Goal: Communication & Community: Share content

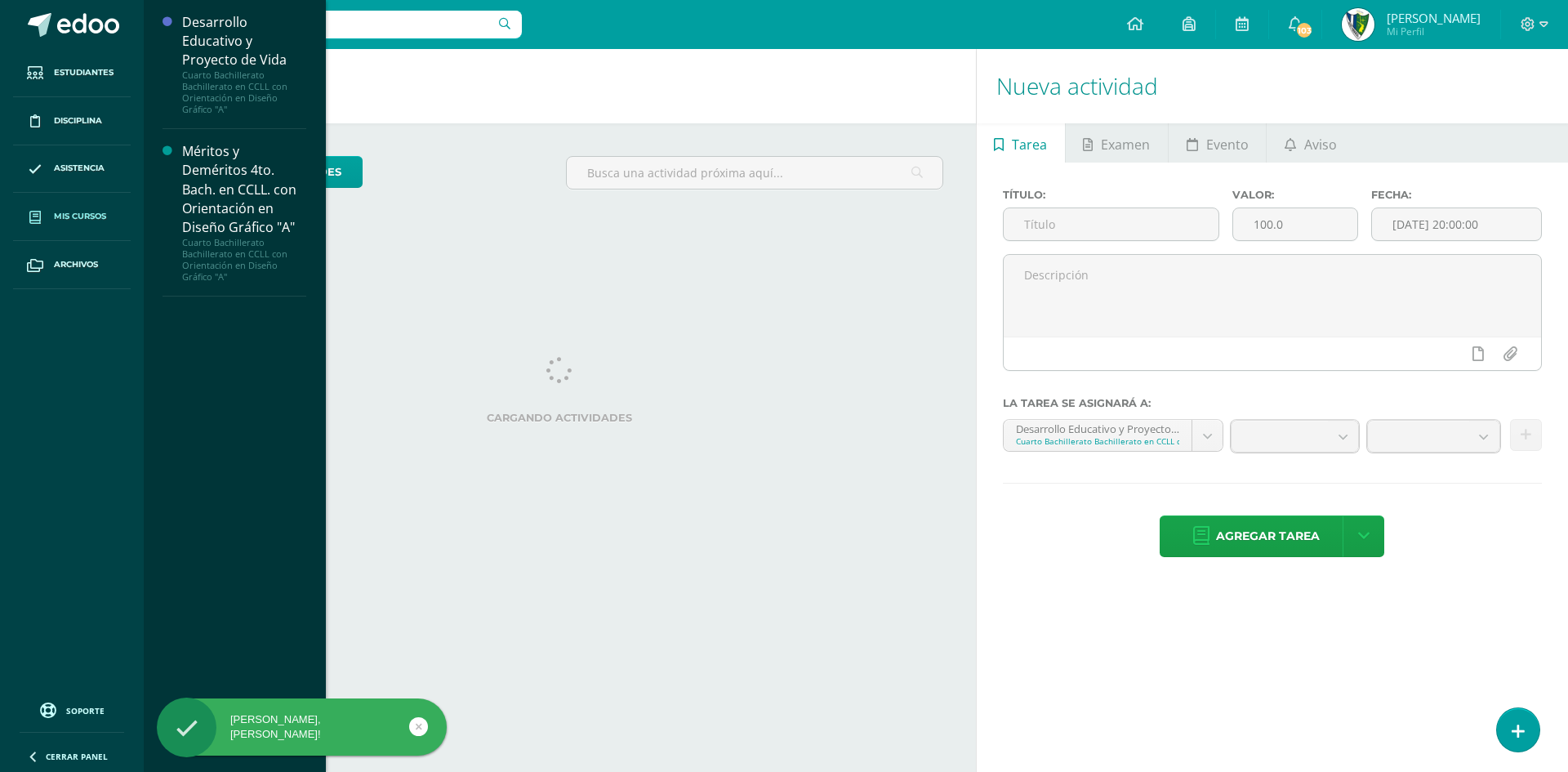
click at [73, 224] on link "Mis cursos" at bounding box center [71, 217] width 117 height 48
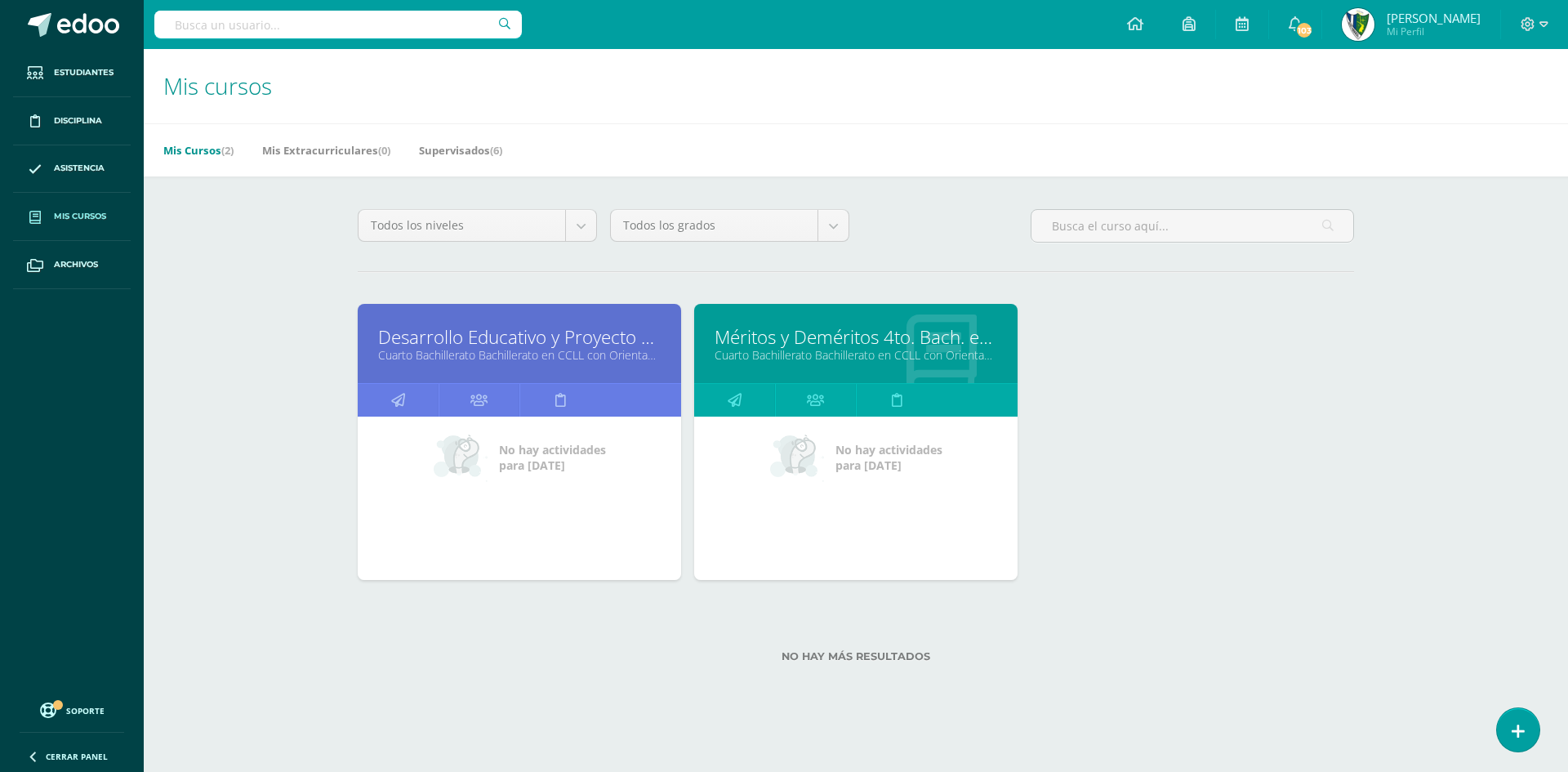
click at [528, 351] on link "Cuarto Bachillerato Bachillerato en CCLL con Orientación en Diseño Gráfico "A"" at bounding box center [519, 355] width 282 height 16
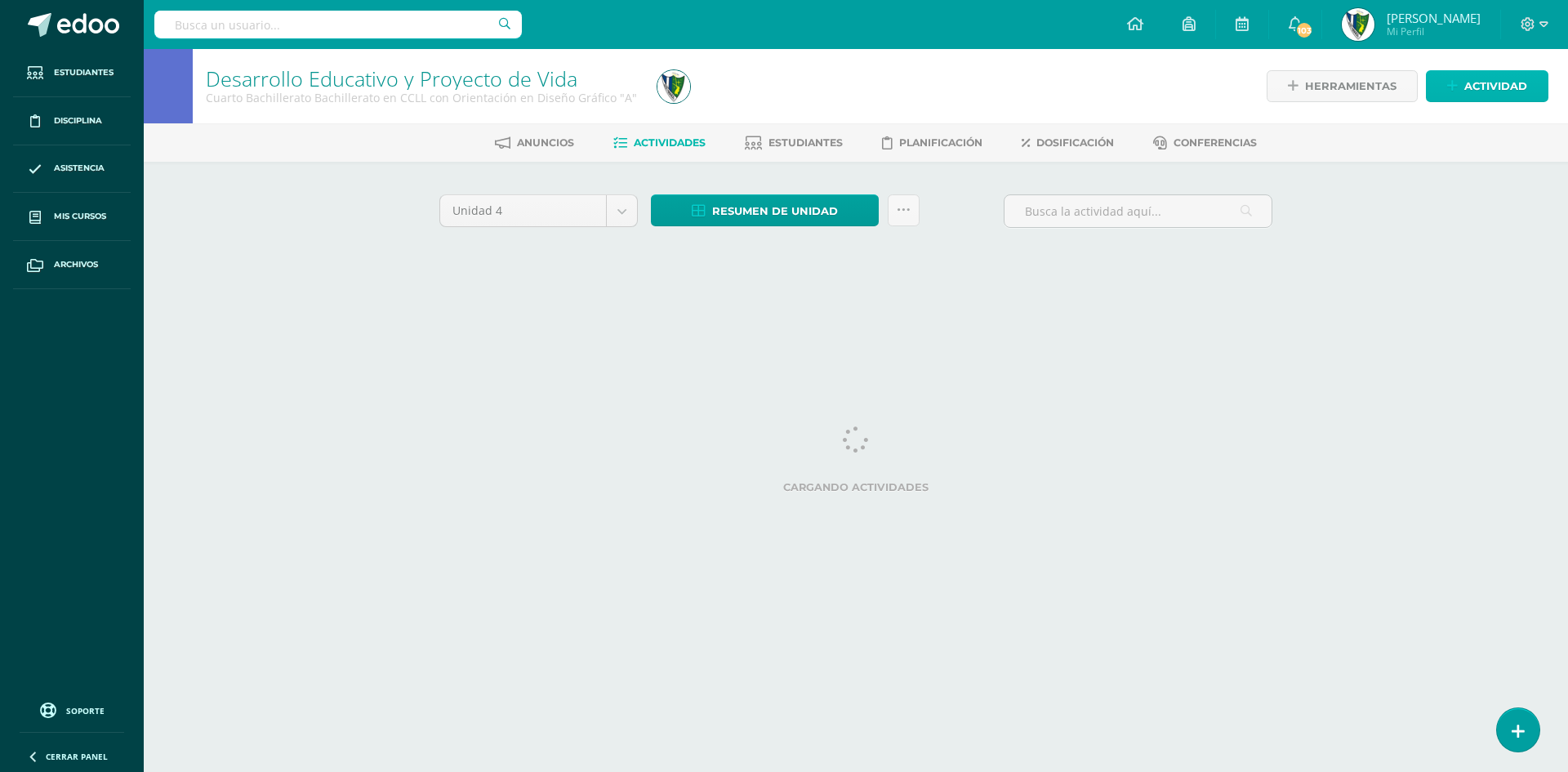
click at [1497, 85] on span "Actividad" at bounding box center [1496, 86] width 63 height 30
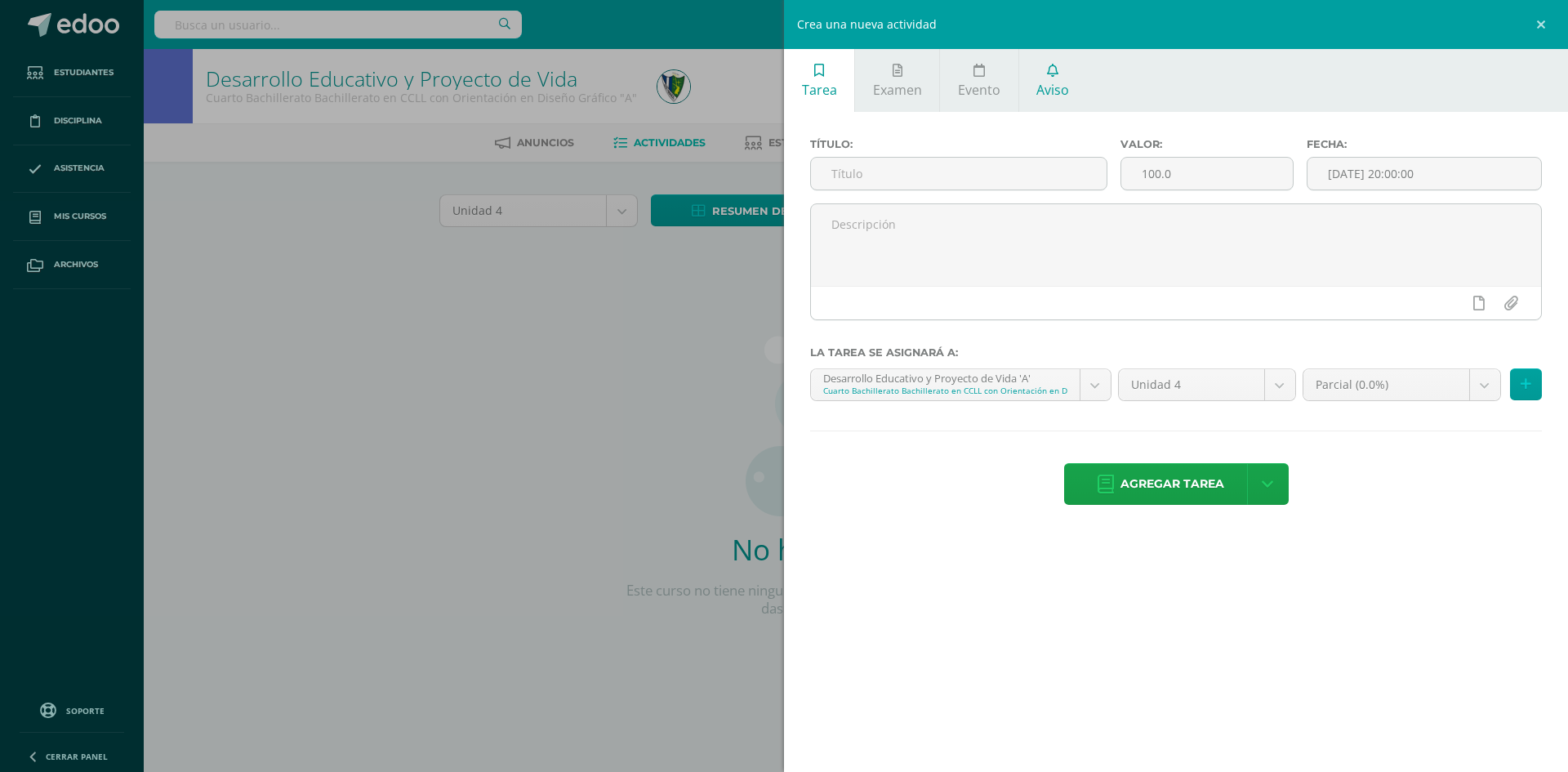
click at [1056, 77] on link "Aviso" at bounding box center [1053, 80] width 68 height 63
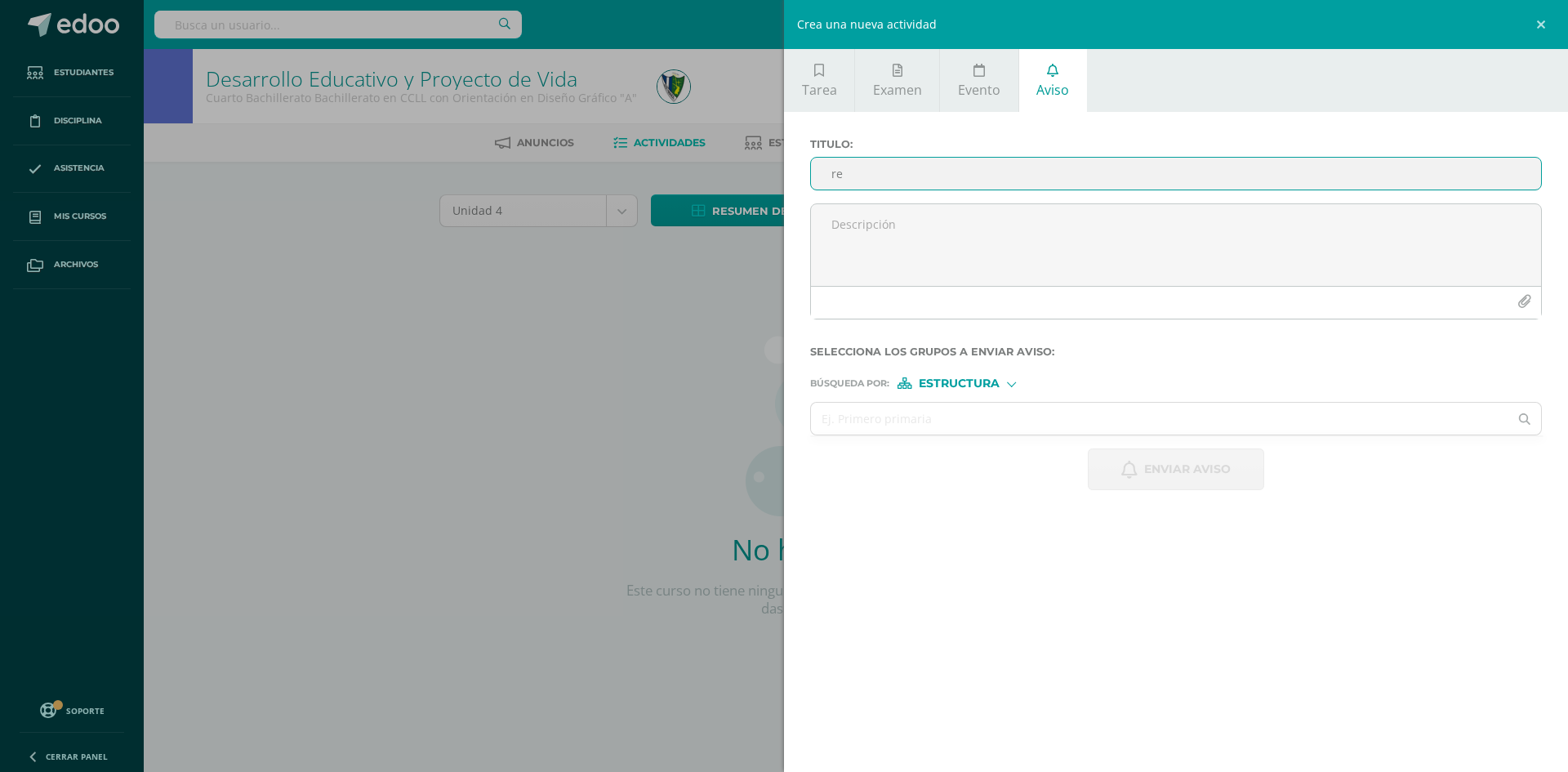
drag, startPoint x: 914, startPoint y: 178, endPoint x: 866, endPoint y: 180, distance: 48.0
click at [866, 180] on input "re" at bounding box center [1176, 174] width 731 height 32
click at [849, 175] on input "re" at bounding box center [1176, 174] width 731 height 32
type input "r"
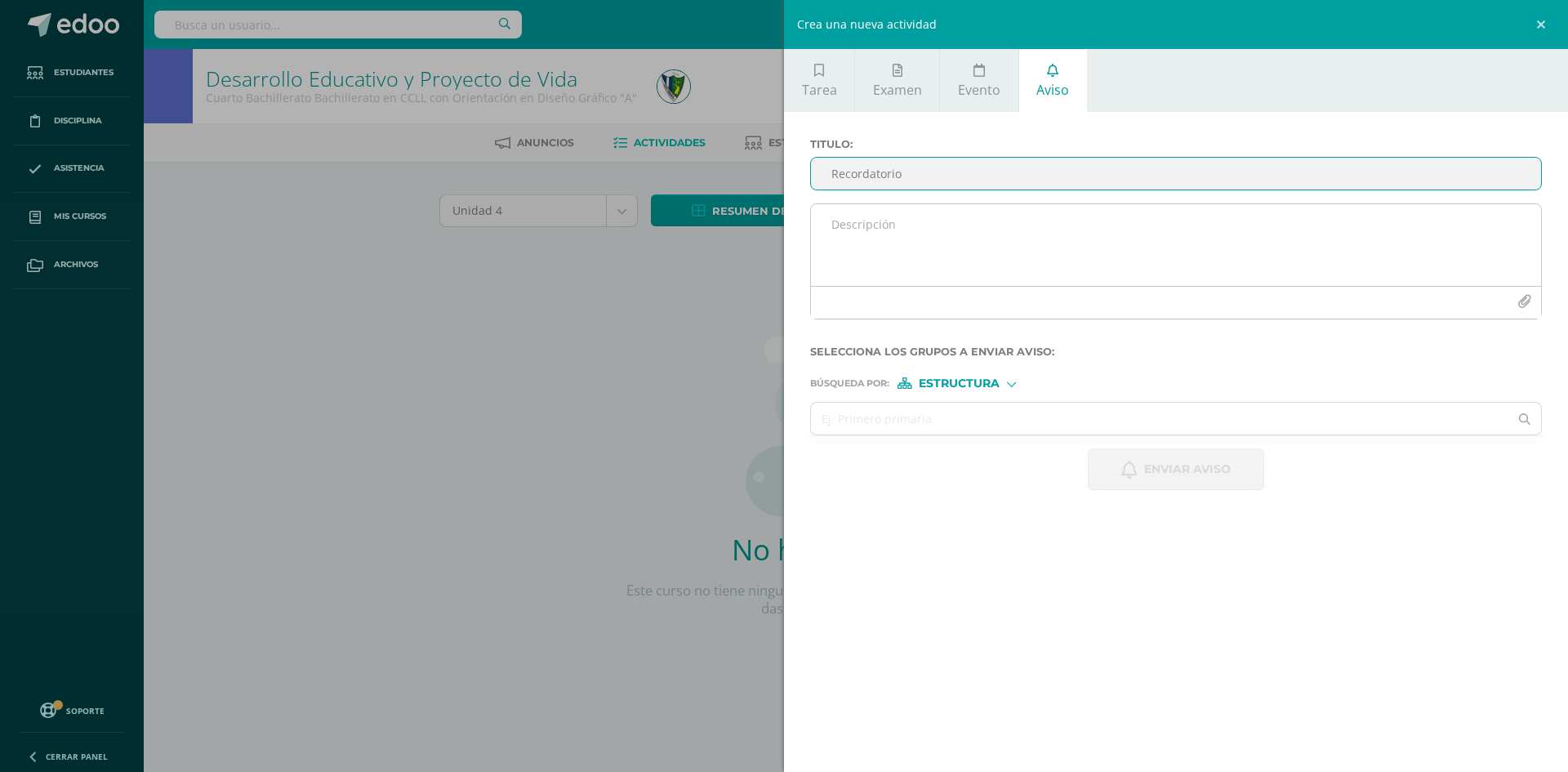
type input "Recordatorio"
click at [837, 234] on textarea at bounding box center [1176, 245] width 731 height 82
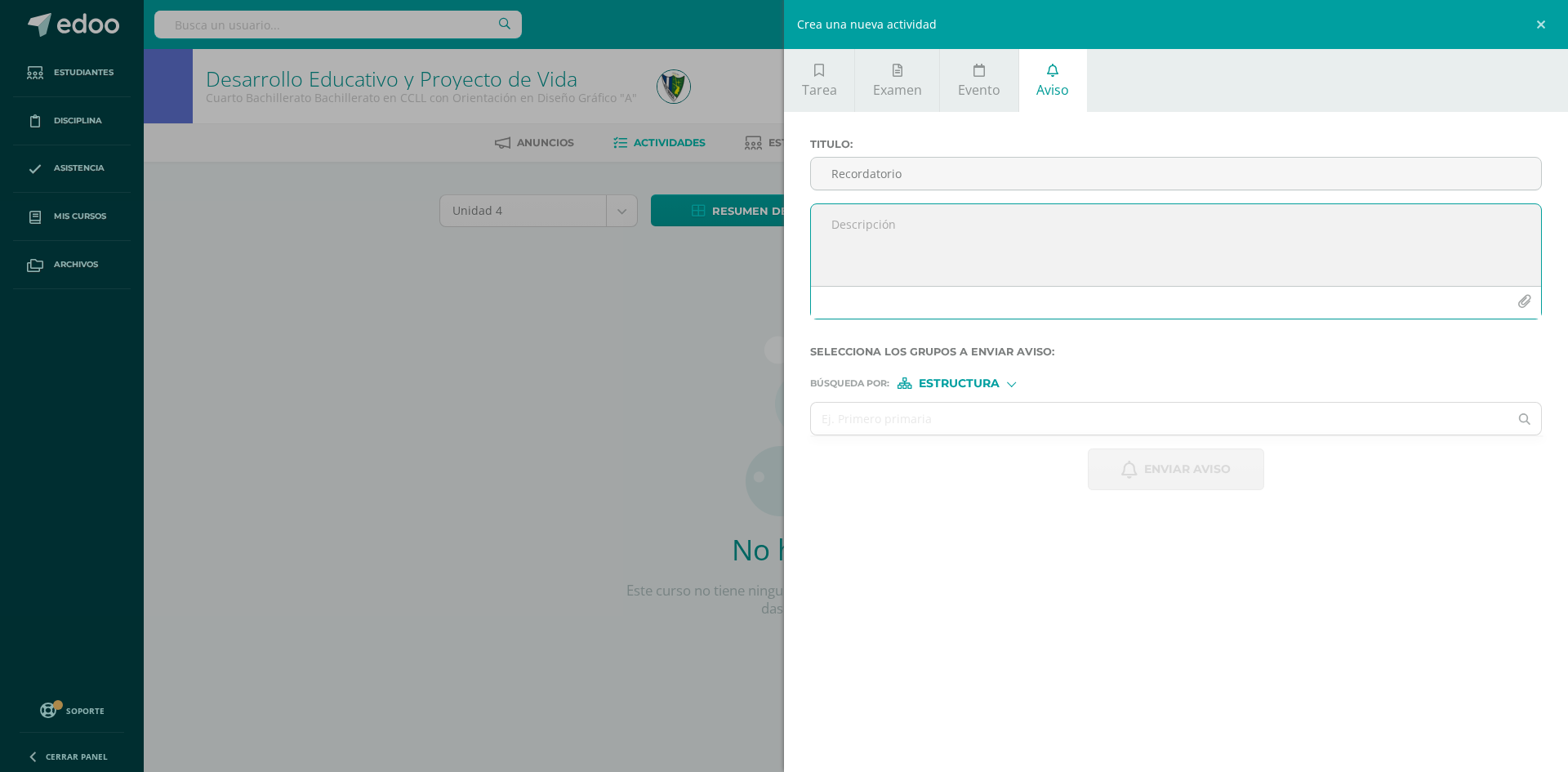
paste textarea "Muy buenas tardes, estimados estudiantes. Es un gusto saludarles. Por este medi…"
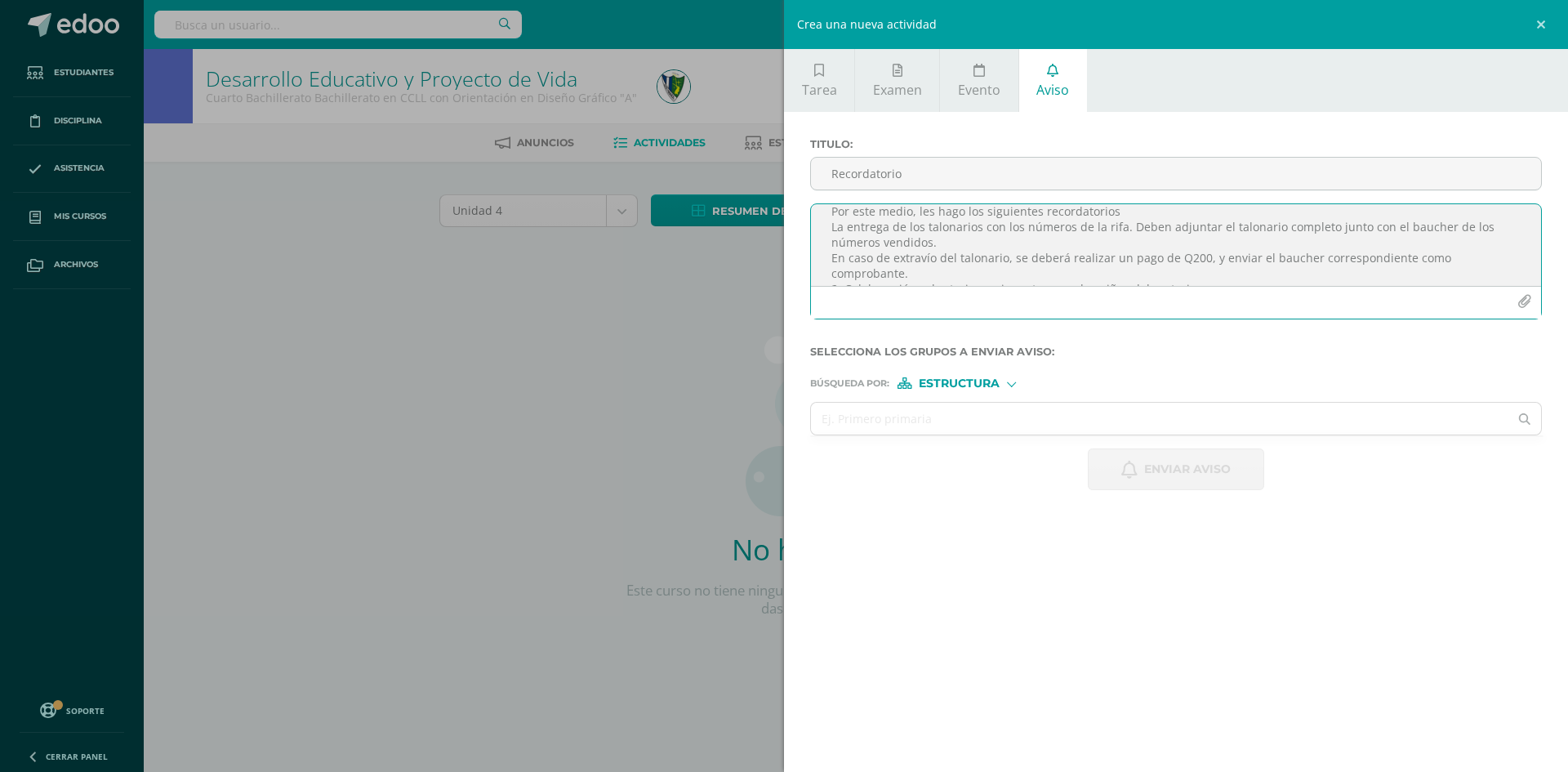
scroll to position [23, 0]
drag, startPoint x: 944, startPoint y: 276, endPoint x: 828, endPoint y: 255, distance: 117.9
click at [828, 255] on textarea "Muy buenas tardes, estimados estudiantes. Es un gusto saludarles. Por este medi…" at bounding box center [1176, 245] width 731 height 82
click at [948, 284] on textarea "Muy buenas tardes, estimados estudiantes. Es un gusto saludarles. Por este medi…" at bounding box center [1176, 245] width 731 height 82
click at [821, 259] on textarea "Muy buenas tardes, estimados estudiantes. Es un gusto saludarles. Por este medi…" at bounding box center [1176, 245] width 731 height 82
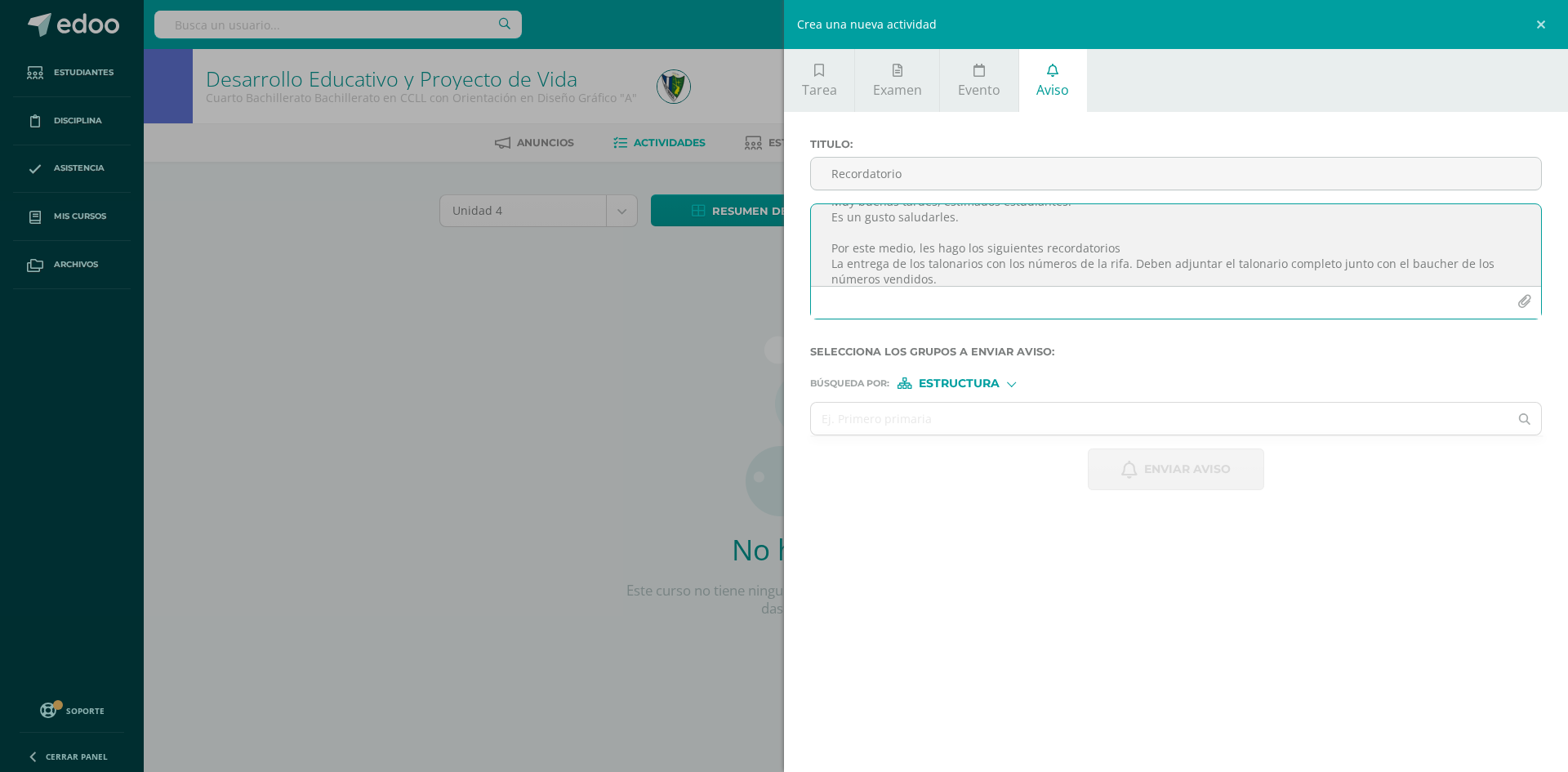
click at [830, 263] on textarea "Muy buenas tardes, estimados estudiantes. Es un gusto saludarles. Por este medi…" at bounding box center [1176, 245] width 731 height 82
drag, startPoint x: 831, startPoint y: 263, endPoint x: 941, endPoint y: 226, distance: 116.1
click at [941, 226] on textarea "Muy buenas tardes, estimados estudiantes. Es un gusto saludarles. Por este medi…" at bounding box center [1176, 245] width 731 height 82
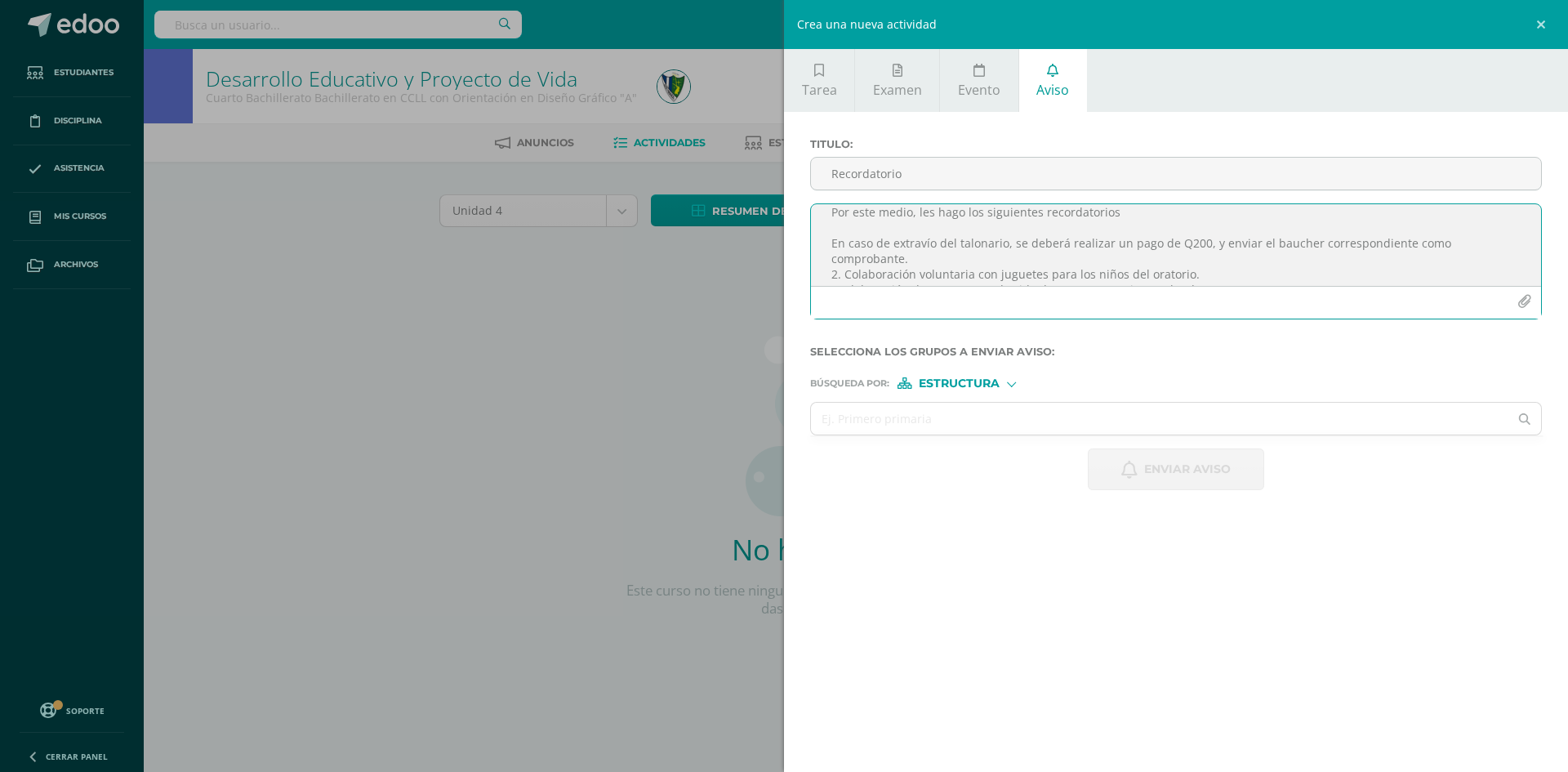
drag, startPoint x: 830, startPoint y: 247, endPoint x: 907, endPoint y: 254, distance: 77.3
click at [907, 254] on textarea "Muy buenas tardes, estimados estudiantes. Es un gusto saludarles. Por este medi…" at bounding box center [1176, 245] width 731 height 82
click at [839, 260] on textarea "Muy buenas tardes, estimados estudiantes. Es un gusto saludarles. Por este medi…" at bounding box center [1176, 245] width 731 height 82
click at [977, 228] on textarea "Muy buenas tardes, estimados estudiantes. Es un gusto saludarles. Por este medi…" at bounding box center [1176, 245] width 731 height 82
click at [838, 244] on textarea "Muy buenas tardes, estimados estudiantes. Es un gusto saludarles. Por este medi…" at bounding box center [1176, 245] width 731 height 82
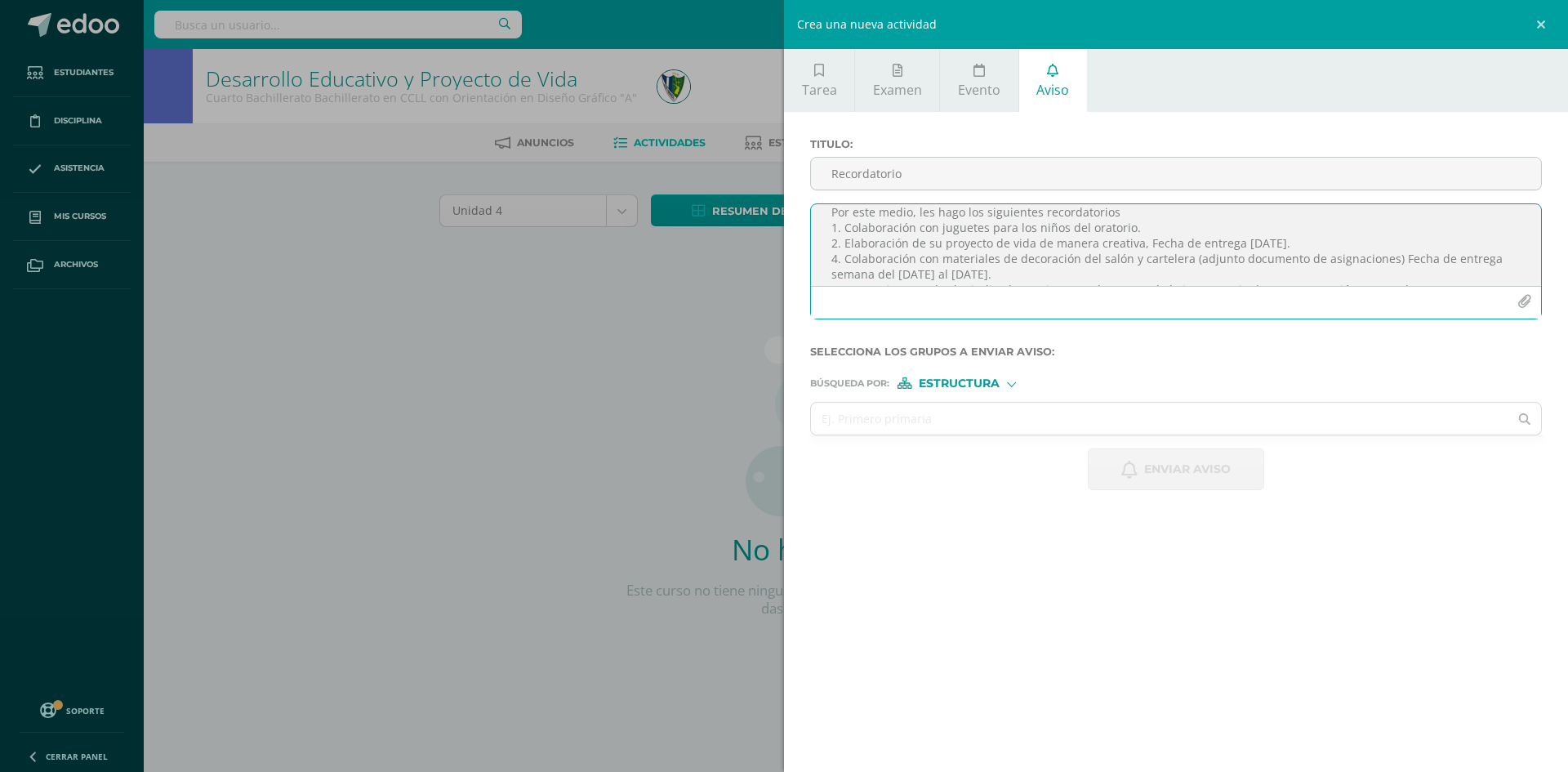
click at [1278, 243] on textarea "Muy buenas tardes, estimados estudiantes. Es un gusto saludarles. Por este medi…" at bounding box center [1176, 245] width 731 height 82
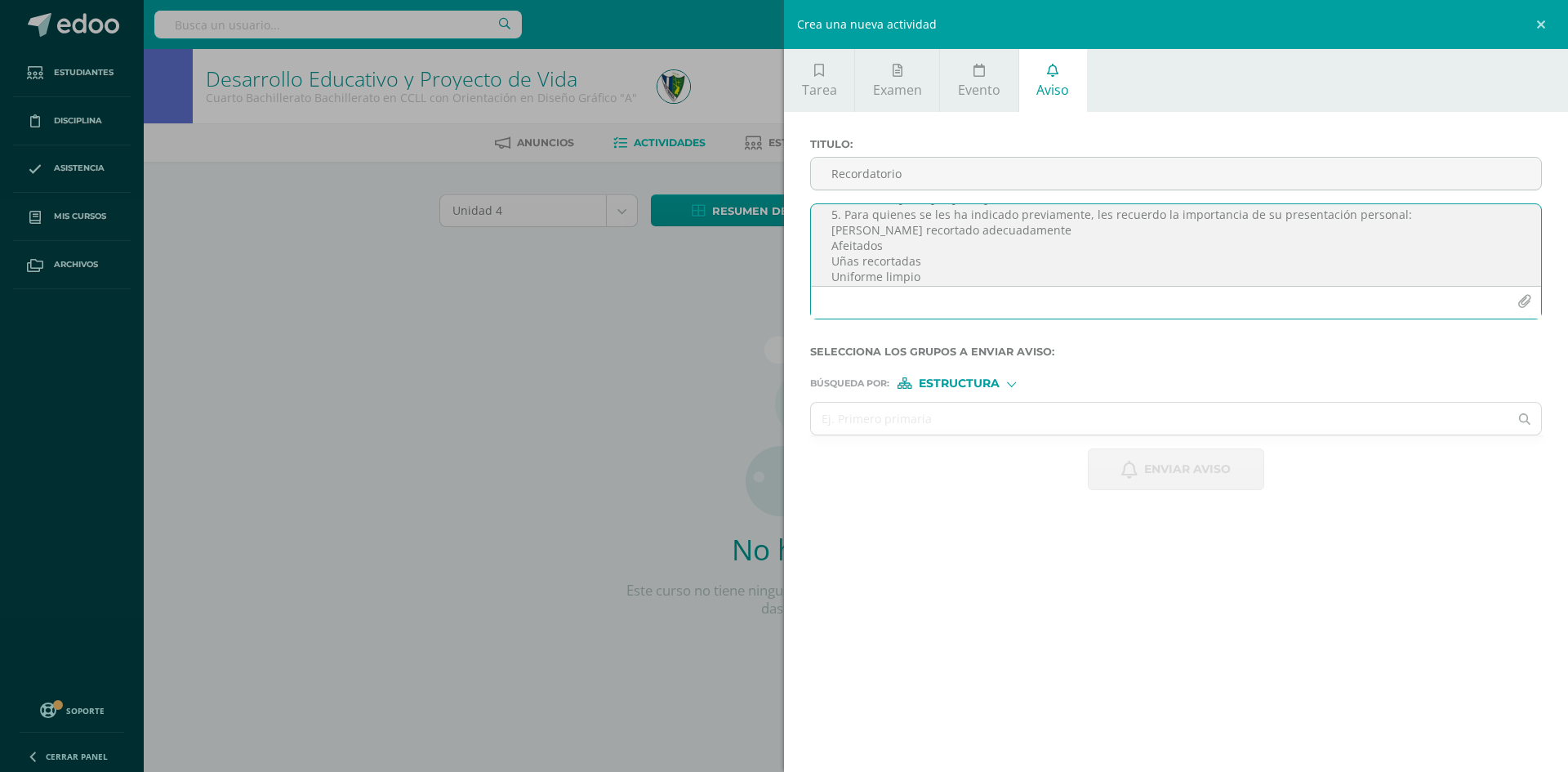
scroll to position [0, 0]
drag, startPoint x: 1409, startPoint y: 259, endPoint x: 1094, endPoint y: 245, distance: 315.3
click at [1094, 245] on textarea "Muy buenas tardes, estimados estudiantes. Es un gusto saludarles. Por este medi…" at bounding box center [1176, 245] width 731 height 82
click at [1138, 253] on textarea "Muy buenas tardes, estimados estudiantes. Es un gusto saludarles. Por este medi…" at bounding box center [1176, 245] width 731 height 82
click at [1229, 255] on textarea "Muy buenas tardes, estimados estudiantes. Es un gusto saludarles. Por este medi…" at bounding box center [1176, 245] width 731 height 82
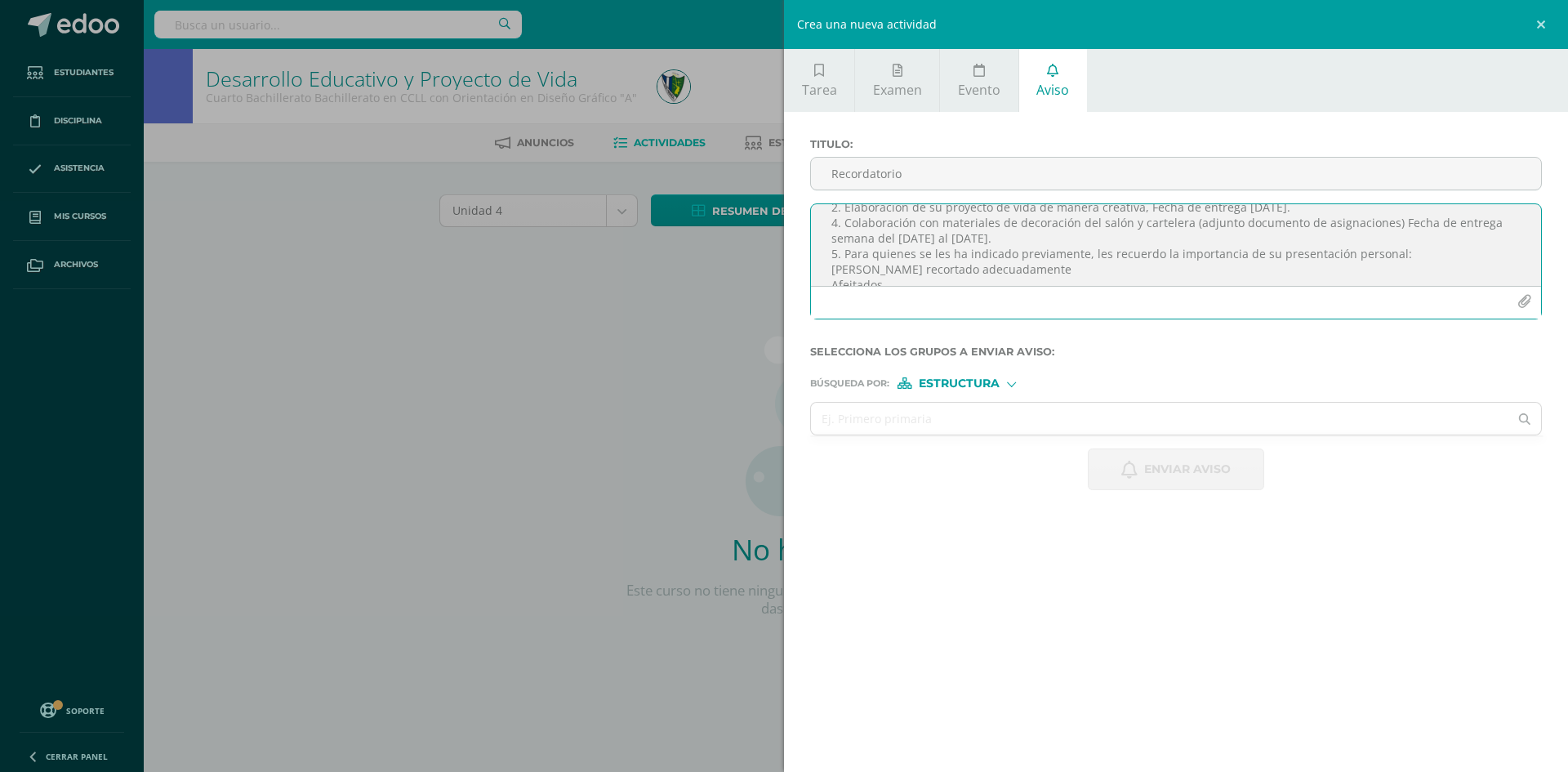
scroll to position [81, 0]
click at [1033, 250] on textarea "Muy buenas tardes, estimados estudiantes. Es un gusto saludarles. Por este medi…" at bounding box center [1176, 245] width 731 height 82
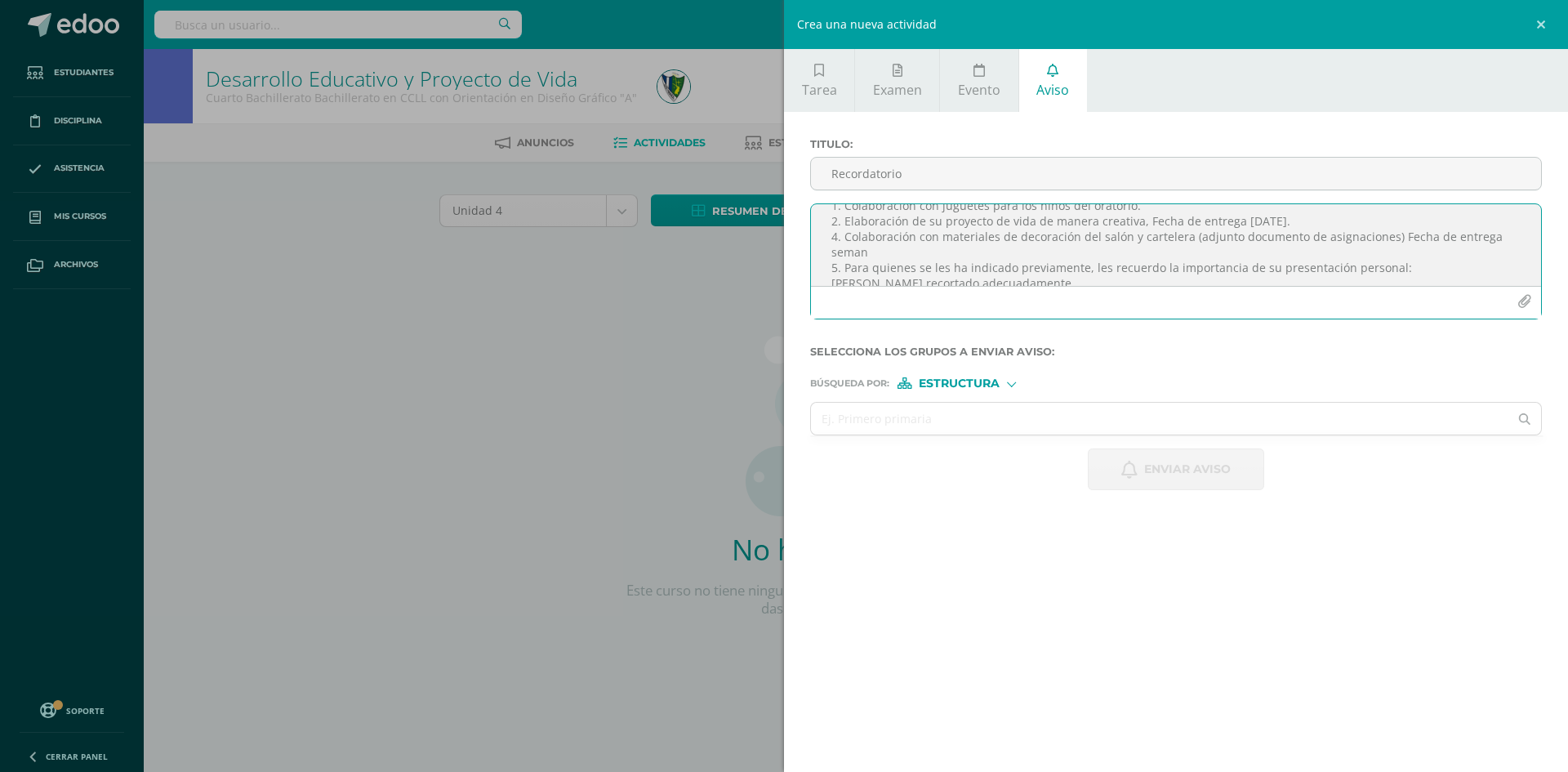
click at [933, 237] on textarea "Muy buenas tardes, estimados estudiantes. Es un gusto saludarles. Por este medi…" at bounding box center [1176, 245] width 731 height 82
click at [942, 235] on textarea "Muy buenas tardes, estimados estudiantes. Es un gusto saludarles. Por este medi…" at bounding box center [1176, 245] width 731 height 82
click at [954, 236] on textarea "Muy buenas tardes, estimados estudiantes. Es un gusto saludarles. Por este medi…" at bounding box center [1176, 245] width 731 height 82
click at [1448, 237] on textarea "Muy buenas tardes, estimados estudiantes. Es un gusto saludarles. Por este medi…" at bounding box center [1176, 245] width 731 height 82
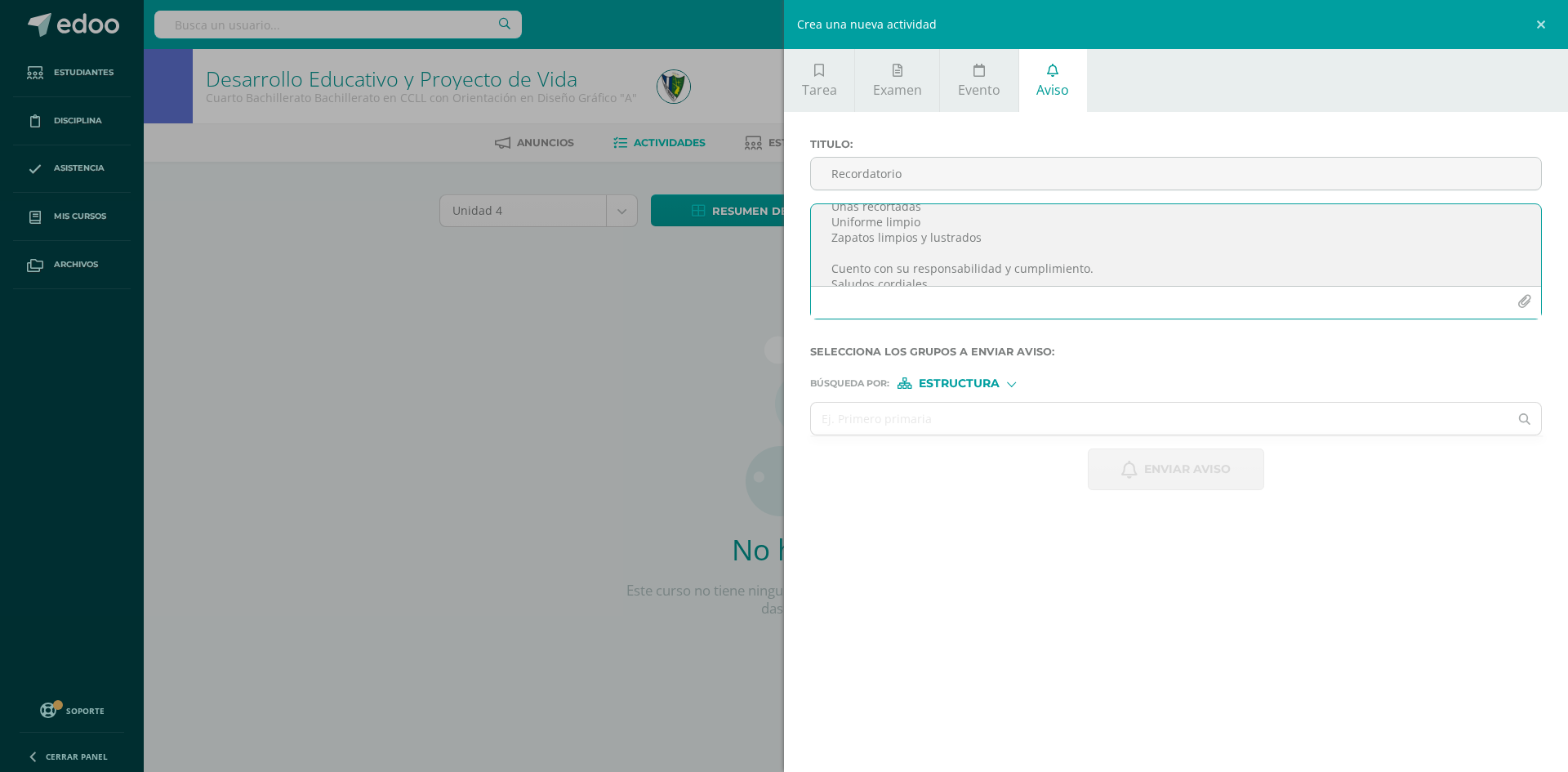
scroll to position [206, 0]
click at [1523, 303] on icon "button" at bounding box center [1524, 301] width 14 height 14
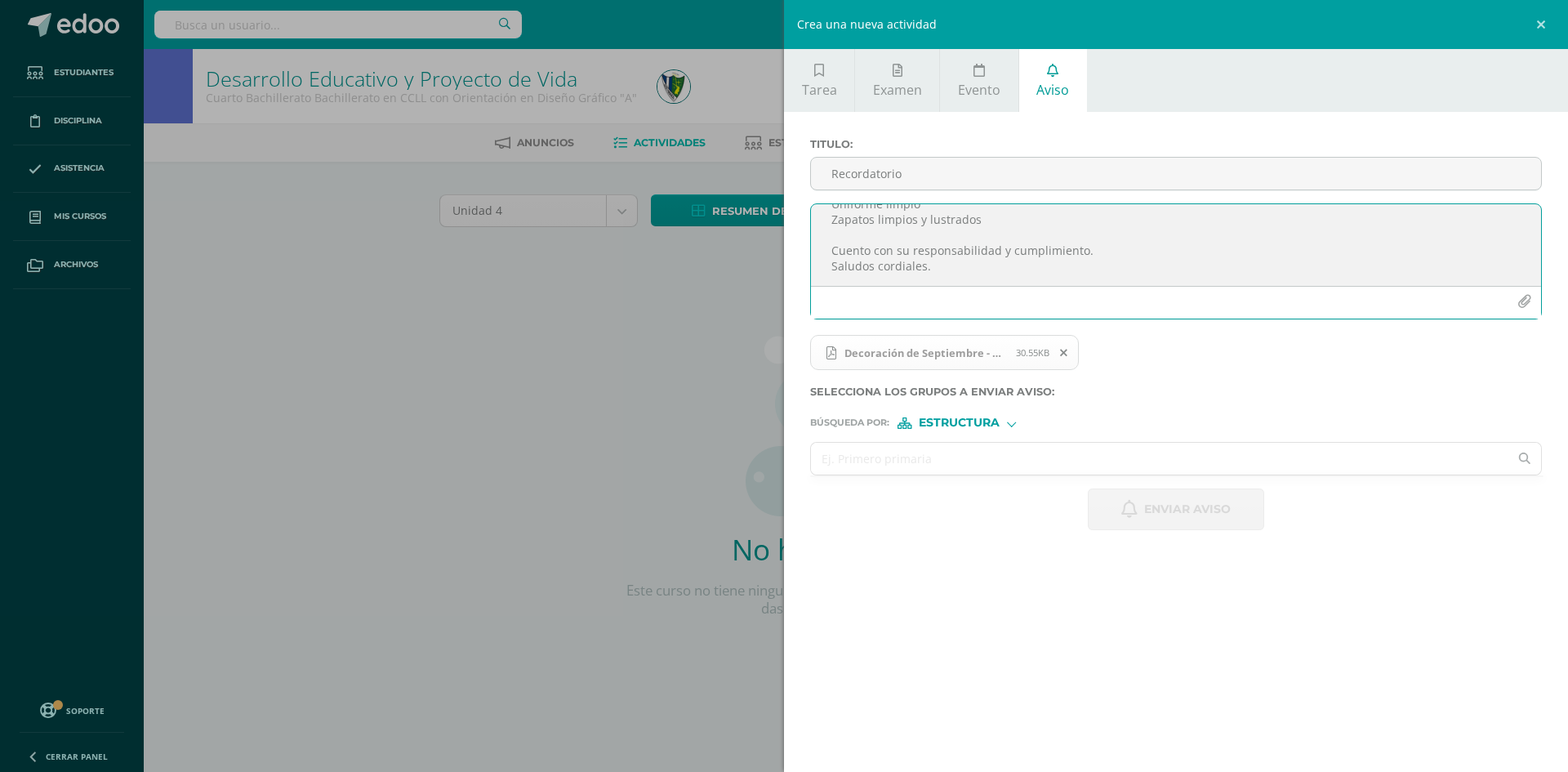
type textarea "Muy buenas tardes, estimados estudiantes. Es un gusto saludarles. Por este medi…"
click at [933, 453] on input "text" at bounding box center [1160, 459] width 698 height 32
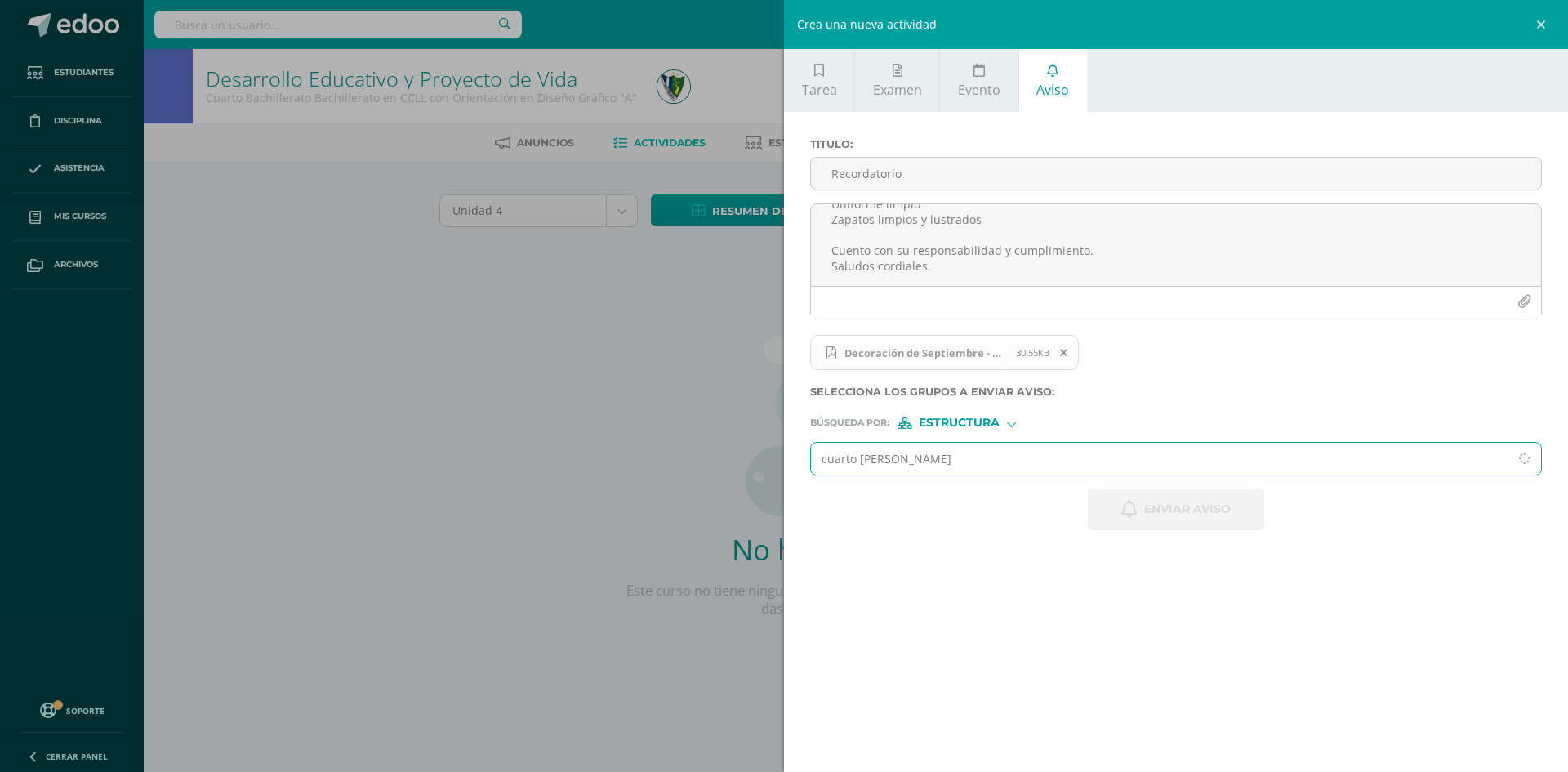
type input "cuarto bachi"
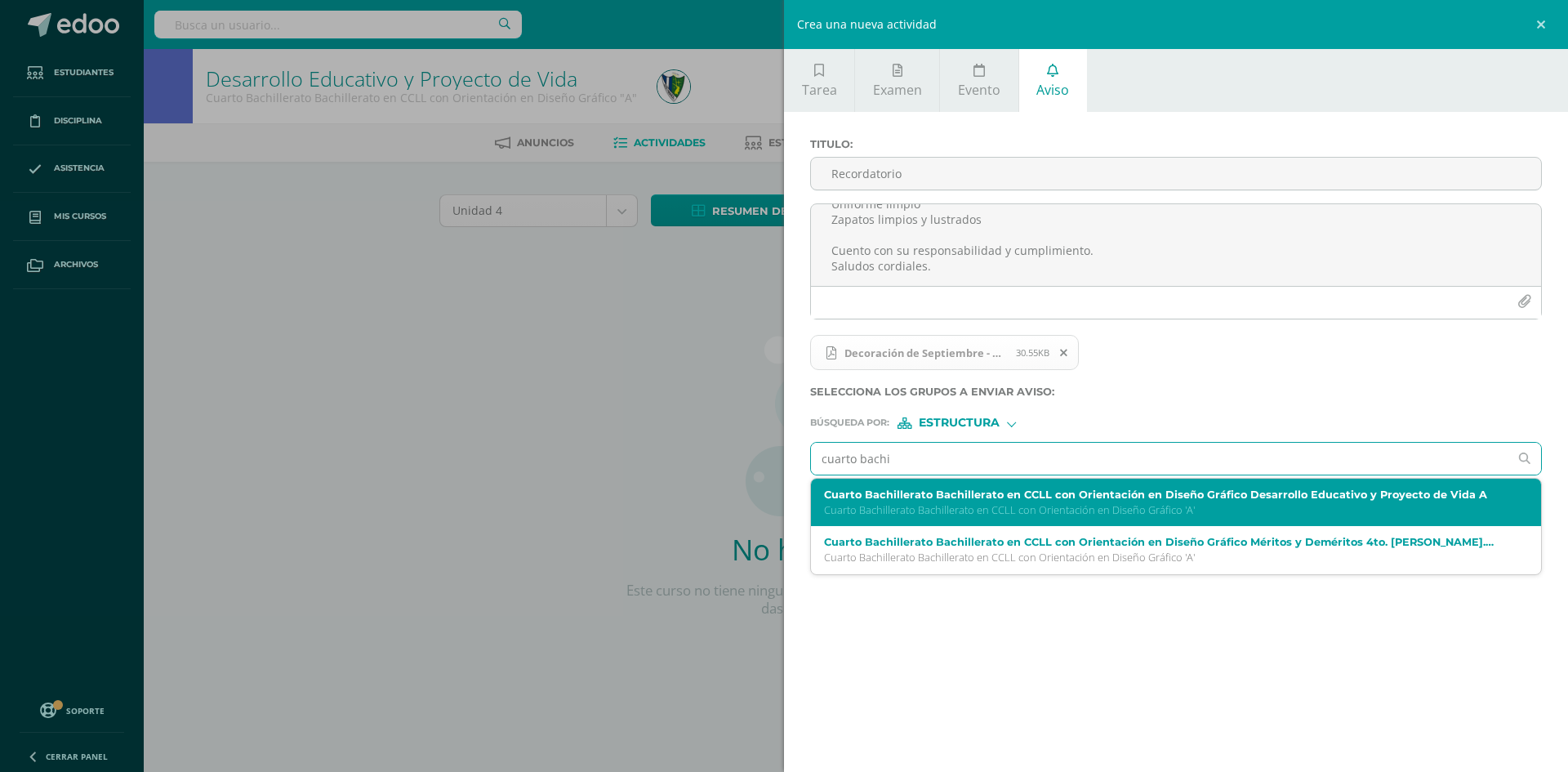
click at [910, 516] on p "Cuarto Bachillerato Bachillerato en CCLL con Orientación en Diseño Gráfico 'A'" at bounding box center [1160, 510] width 672 height 14
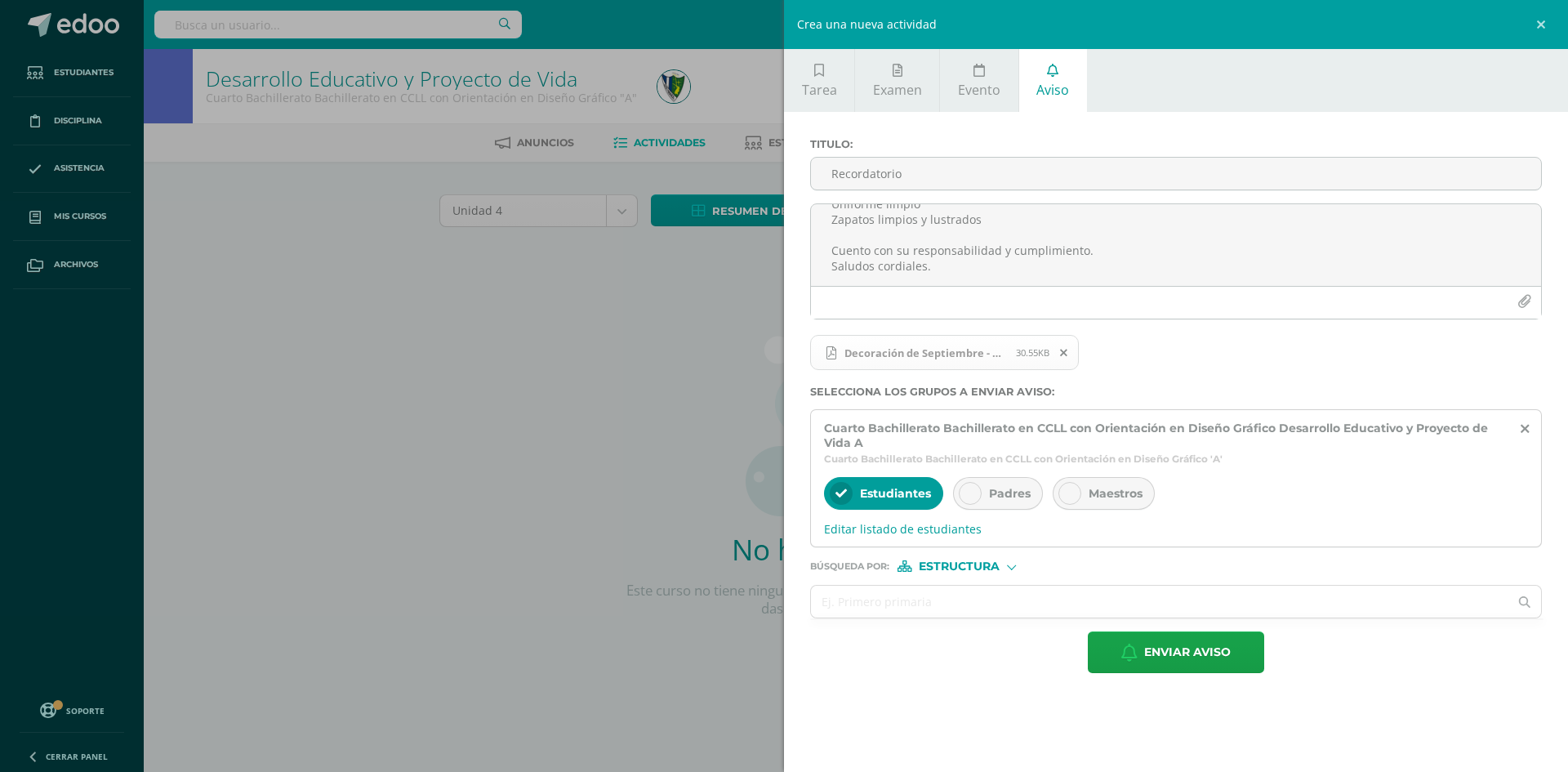
click at [974, 497] on icon at bounding box center [971, 493] width 11 height 11
click at [950, 559] on div "Búsqueda por : Estructura Estructura Persona" at bounding box center [1176, 560] width 731 height 24
click at [944, 568] on span "Estructura" at bounding box center [959, 567] width 81 height 9
click at [929, 602] on span "Persona" at bounding box center [963, 609] width 131 height 22
click at [922, 607] on input "text" at bounding box center [1160, 601] width 698 height 32
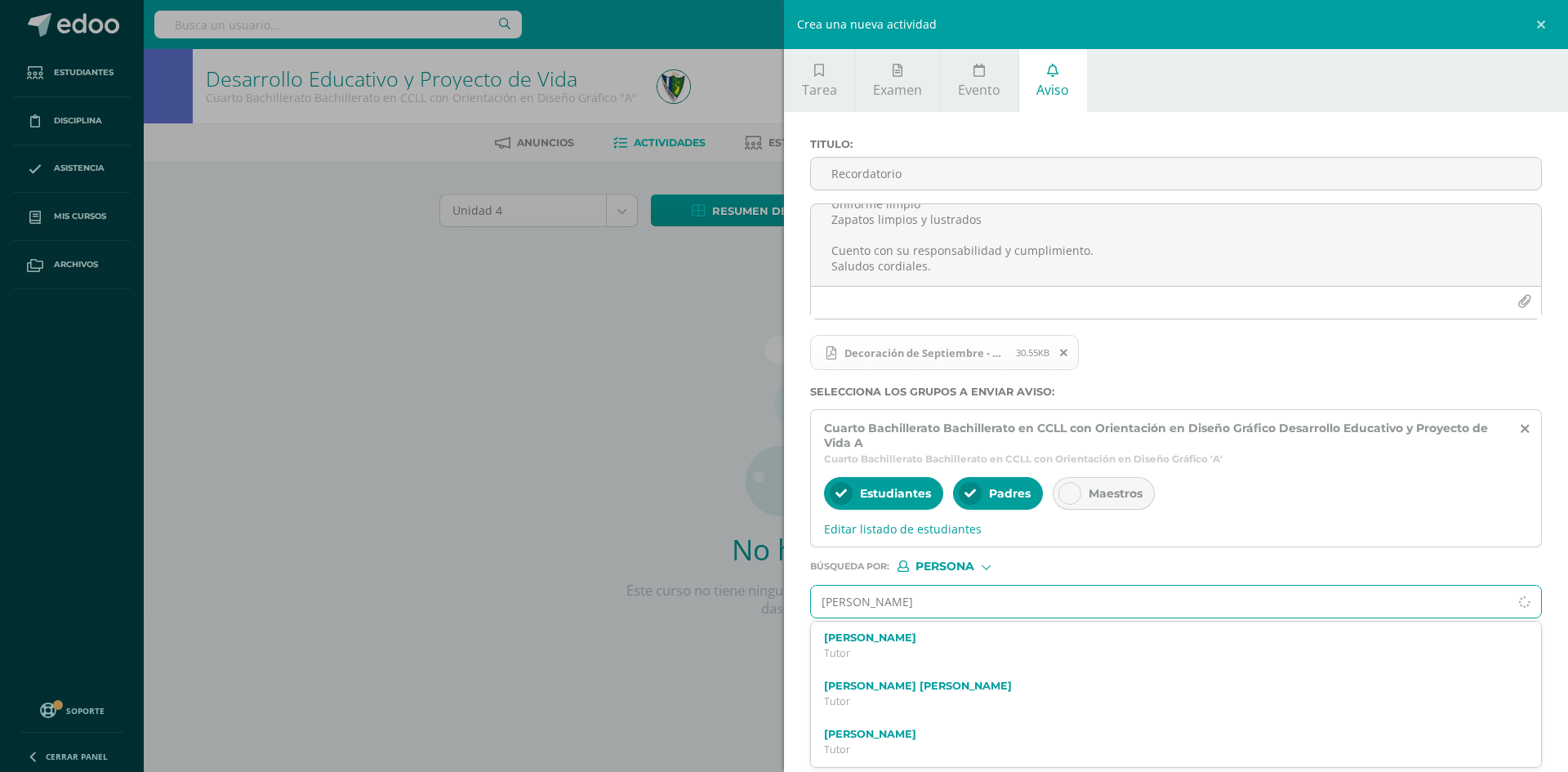
type input "[PERSON_NAME]"
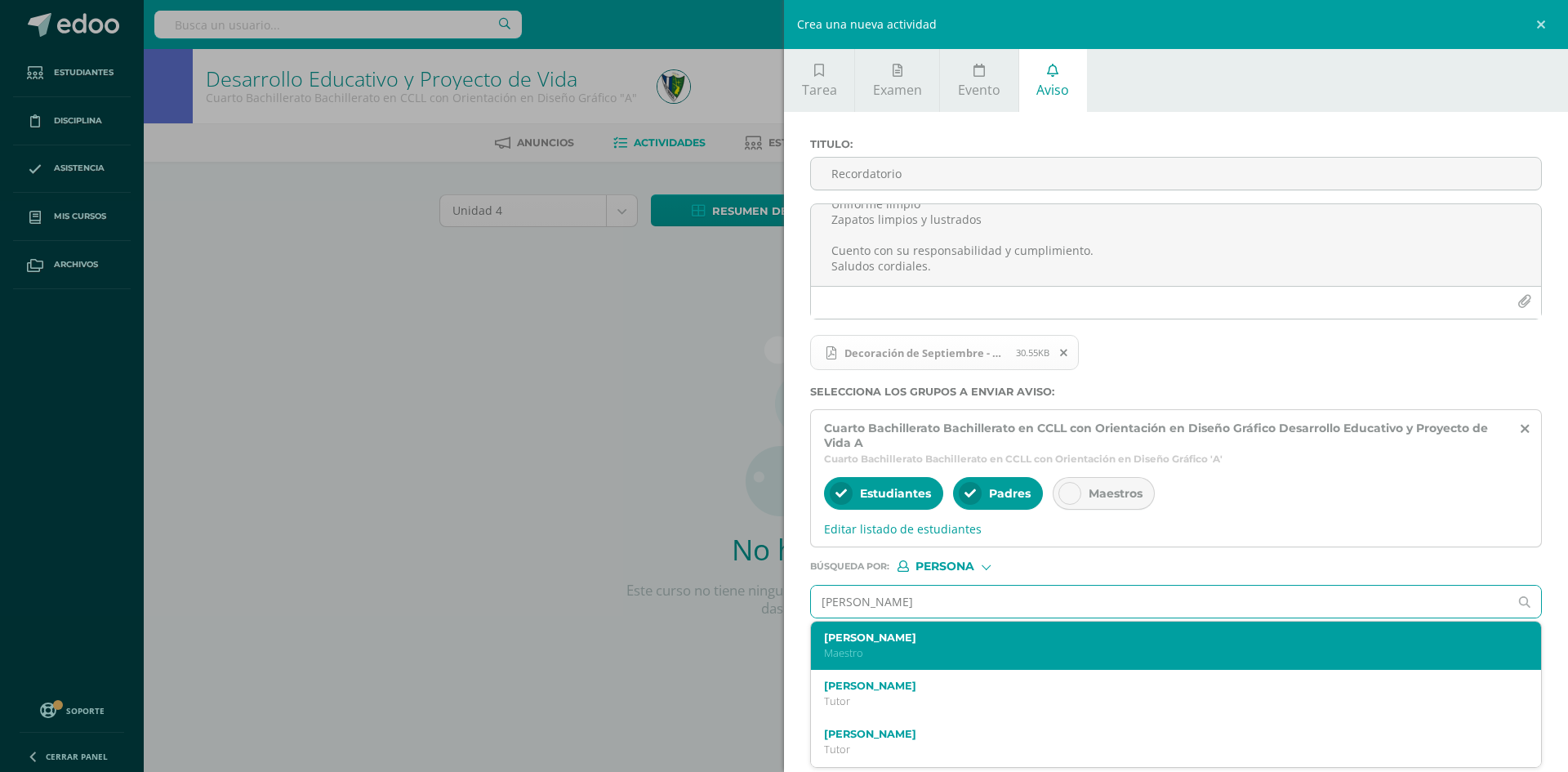
click at [896, 634] on label "[PERSON_NAME]" at bounding box center [1160, 637] width 672 height 12
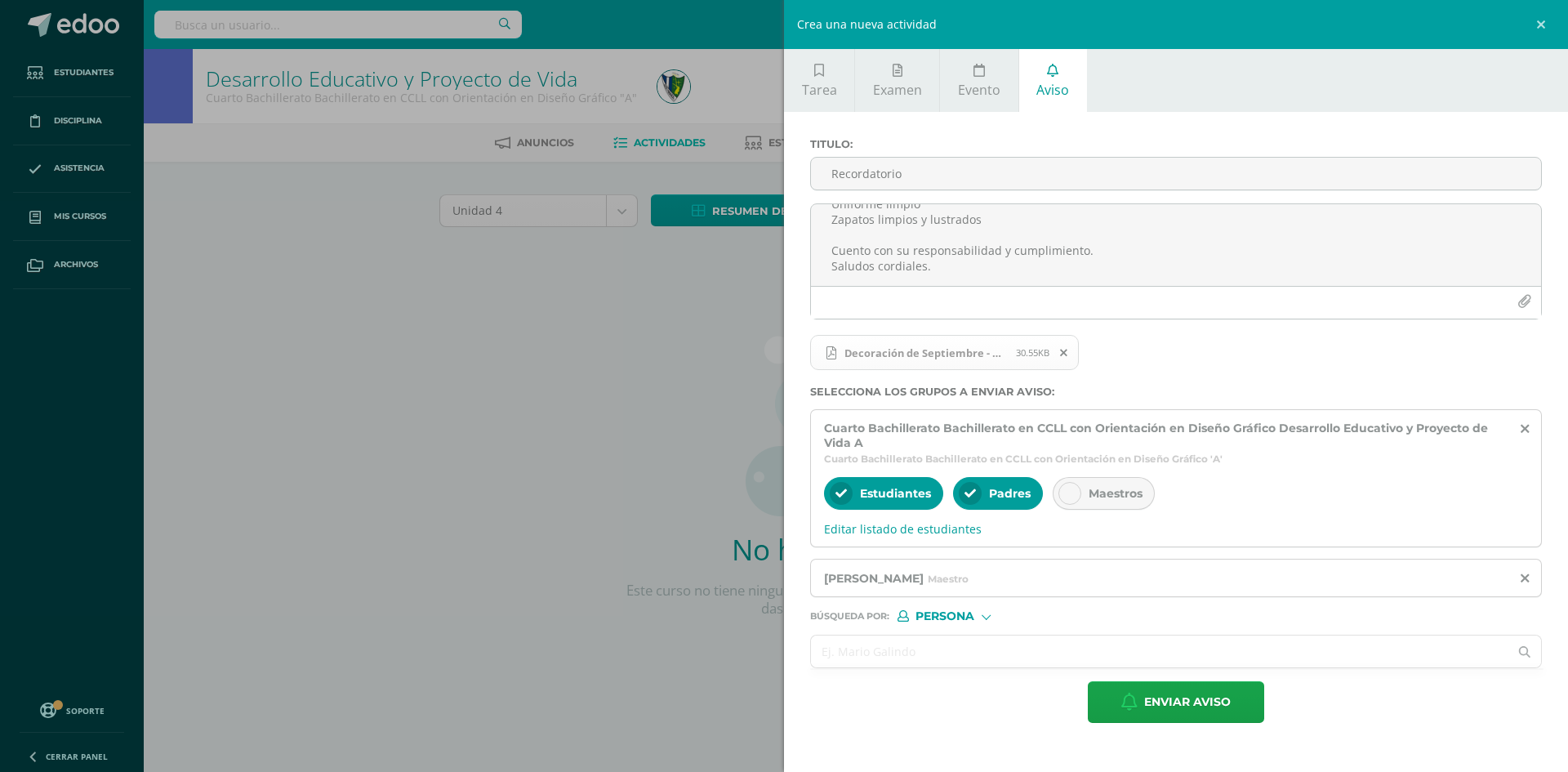
click at [888, 636] on input "text" at bounding box center [1160, 652] width 698 height 32
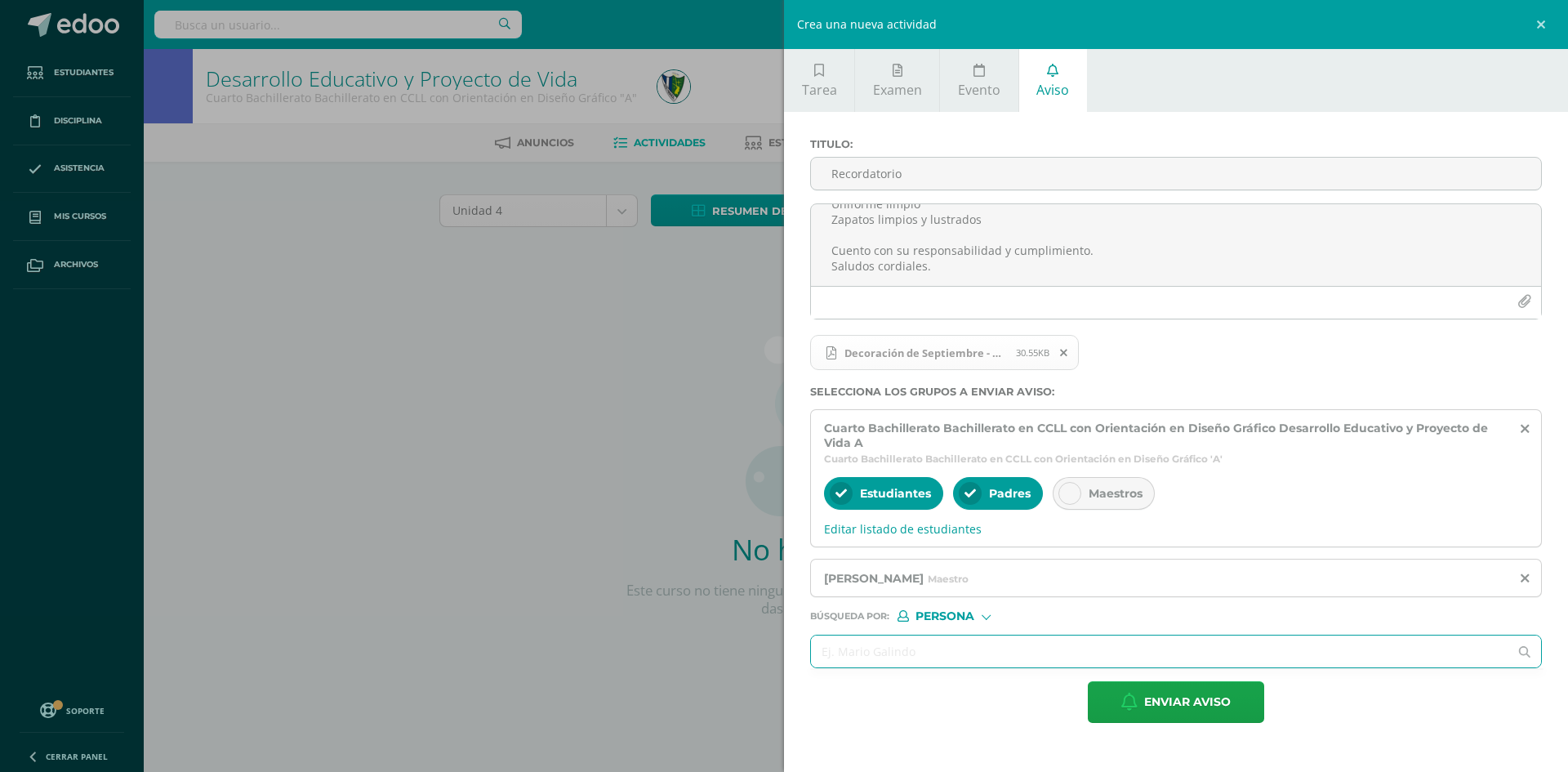
type input "l"
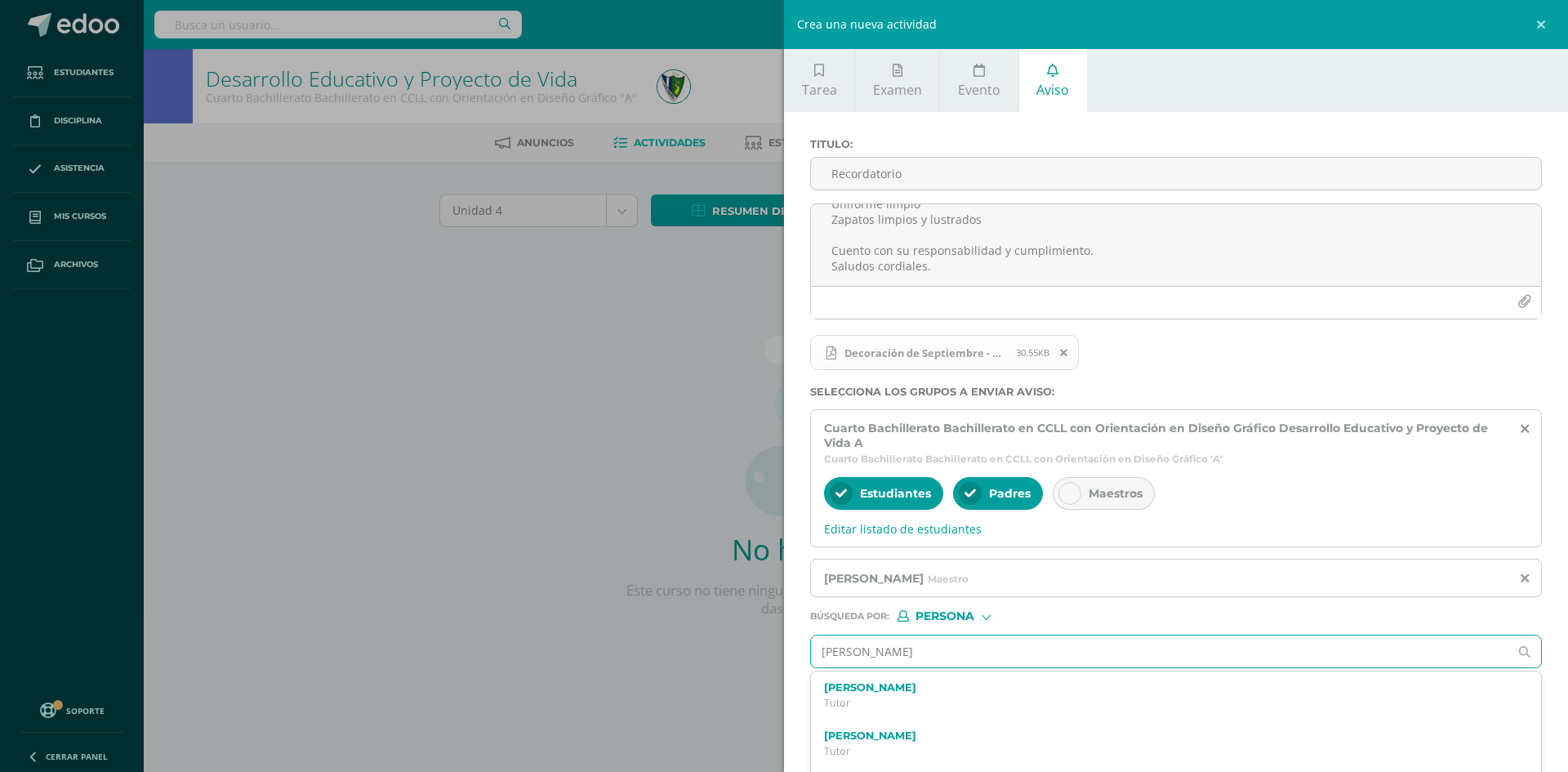
type input "[PERSON_NAME] me"
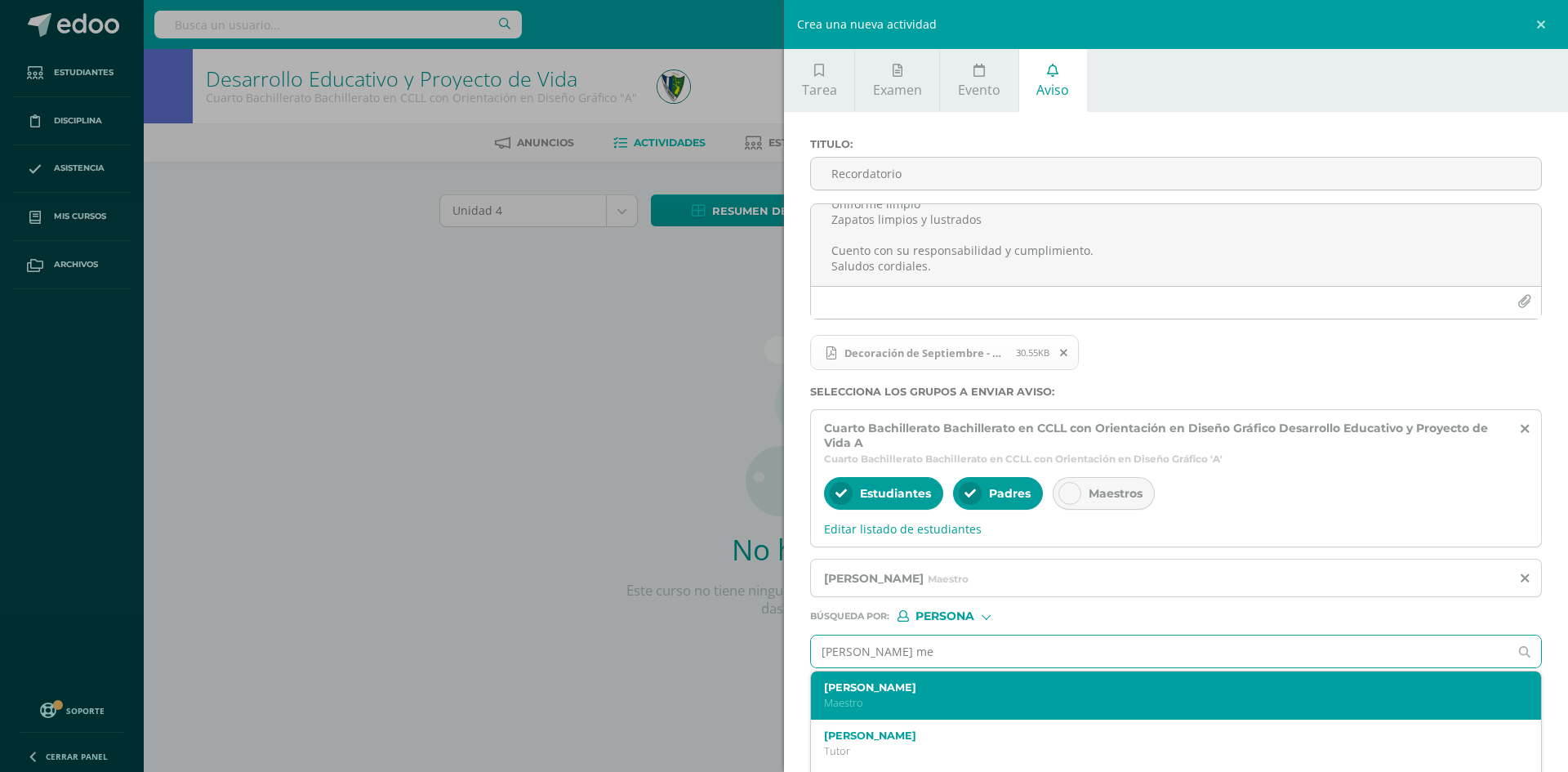
click at [866, 689] on label "[PERSON_NAME]" at bounding box center [1160, 687] width 672 height 12
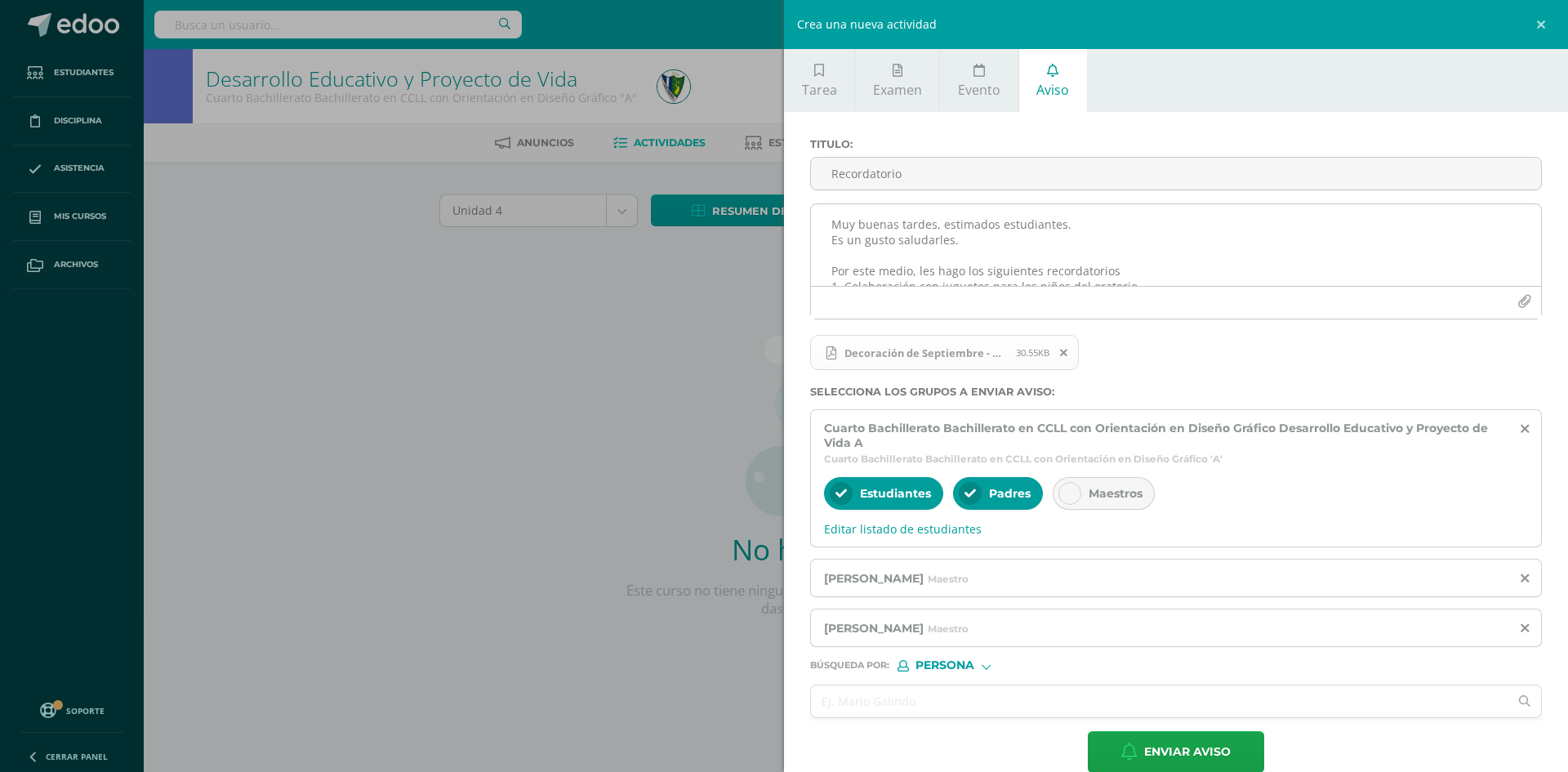
scroll to position [82, 0]
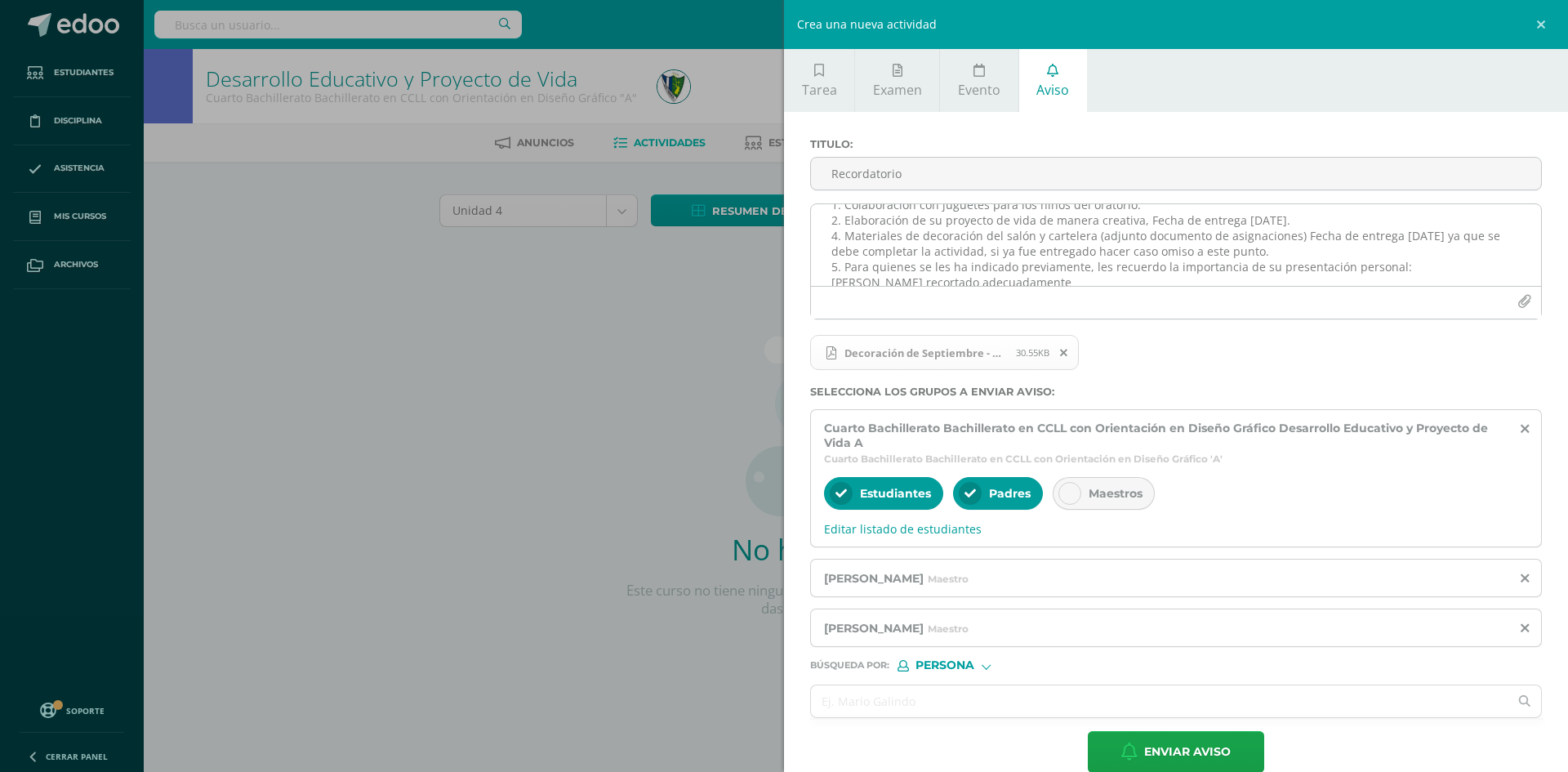
click at [838, 236] on textarea "Muy buenas tardes, estimados estudiantes. Es un gusto saludarles. Por este medi…" at bounding box center [1176, 245] width 731 height 82
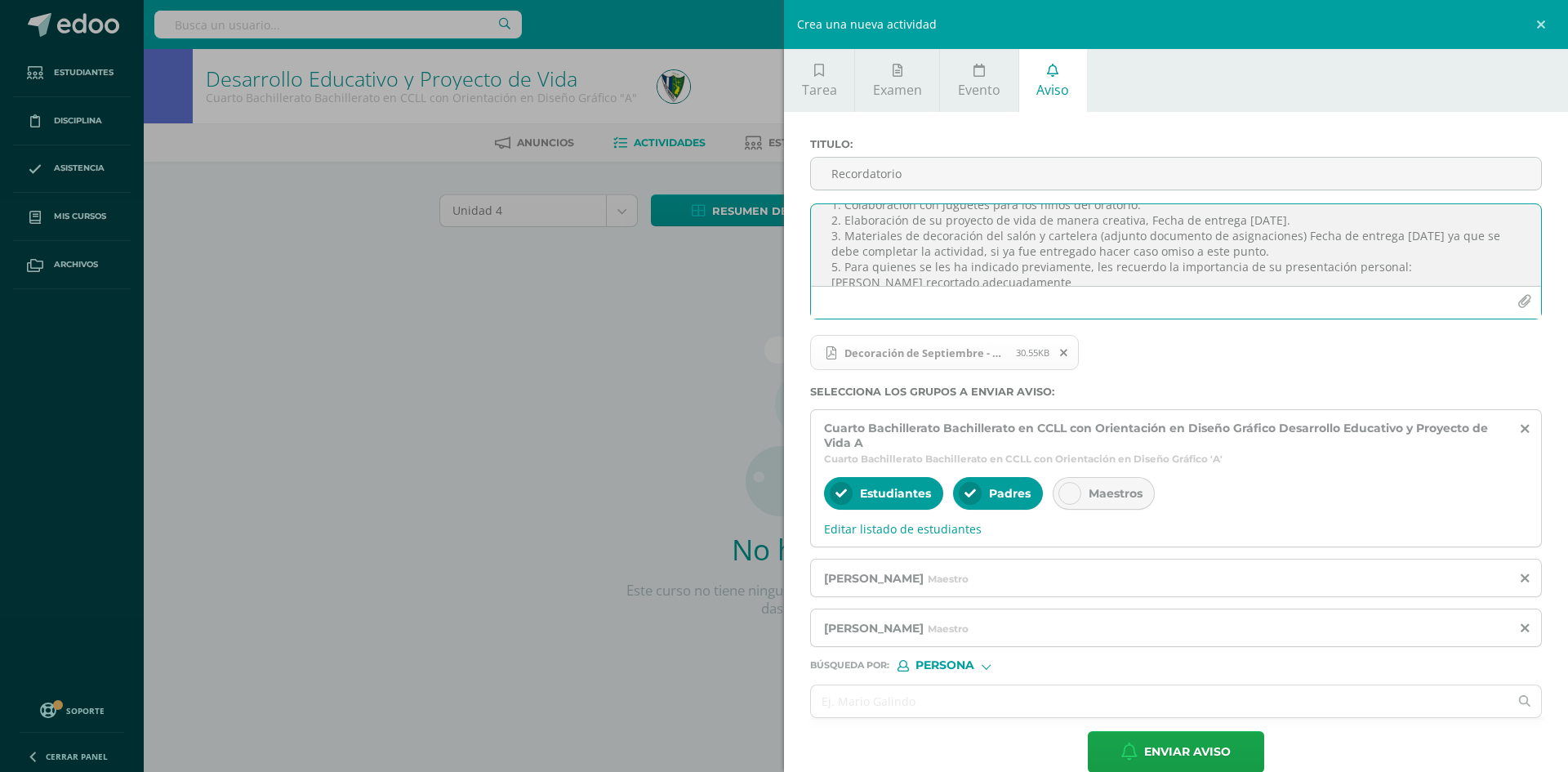
click at [835, 265] on textarea "Muy buenas tardes, estimados estudiantes. Es un gusto saludarles. Por este medi…" at bounding box center [1176, 245] width 731 height 82
click at [836, 265] on textarea "Muy buenas tardes, estimados estudiantes. Es un gusto saludarles. Por este medi…" at bounding box center [1176, 245] width 731 height 82
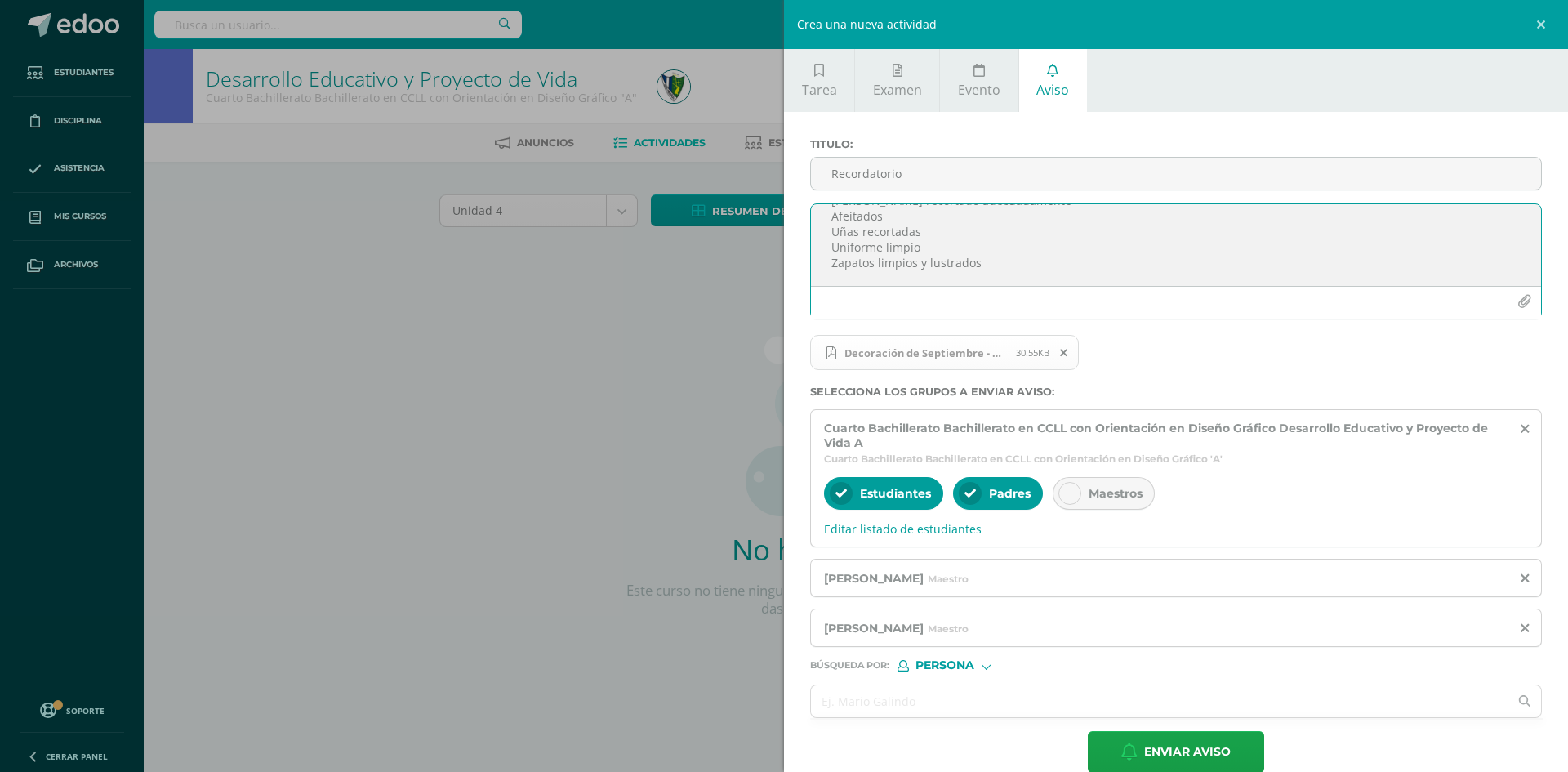
scroll to position [26, 0]
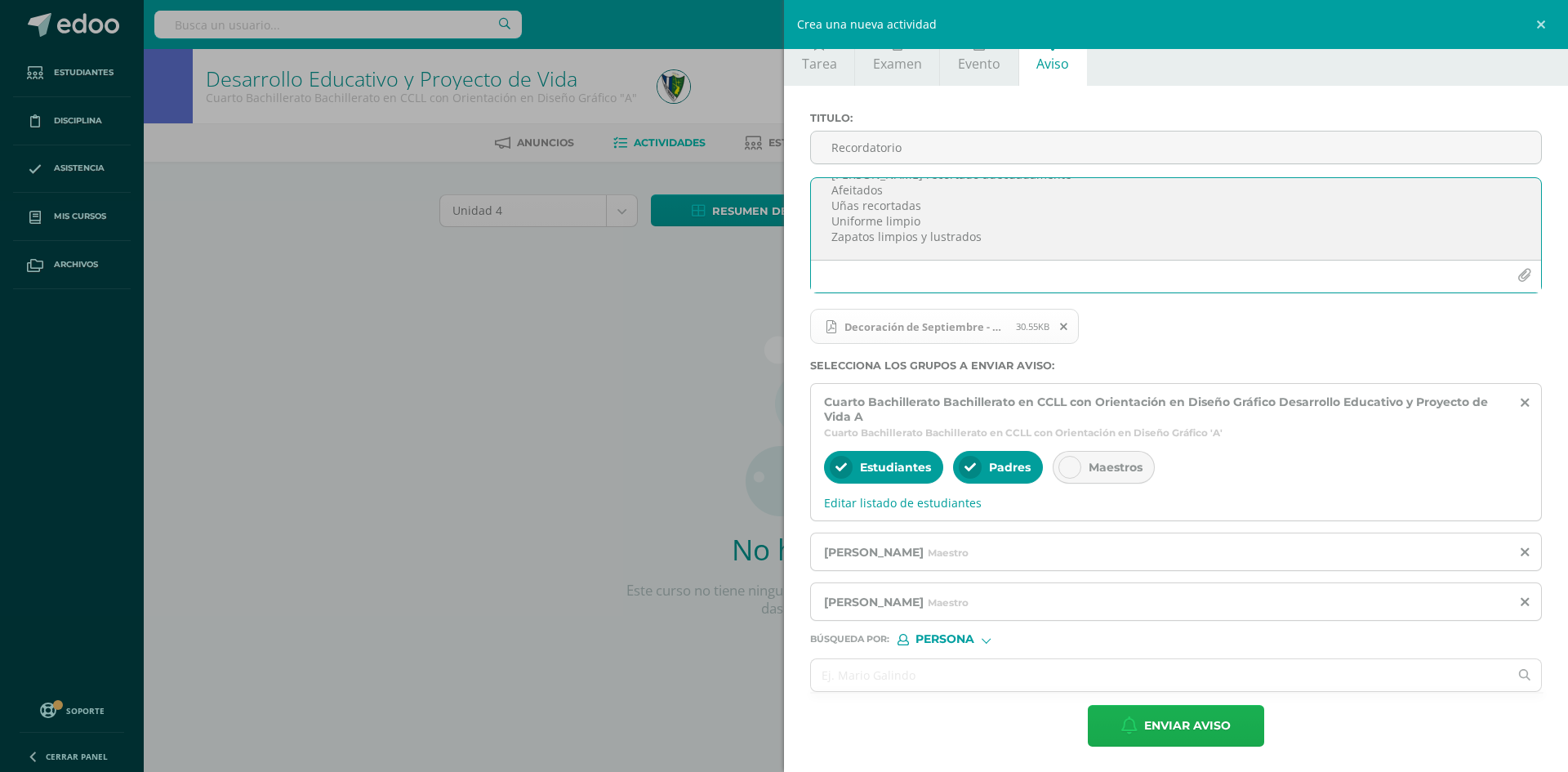
type textarea "Muy buenas tardes, estimados estudiantes. Es un gusto saludarles. Por este medi…"
click at [1153, 731] on span "Enviar aviso" at bounding box center [1187, 725] width 86 height 40
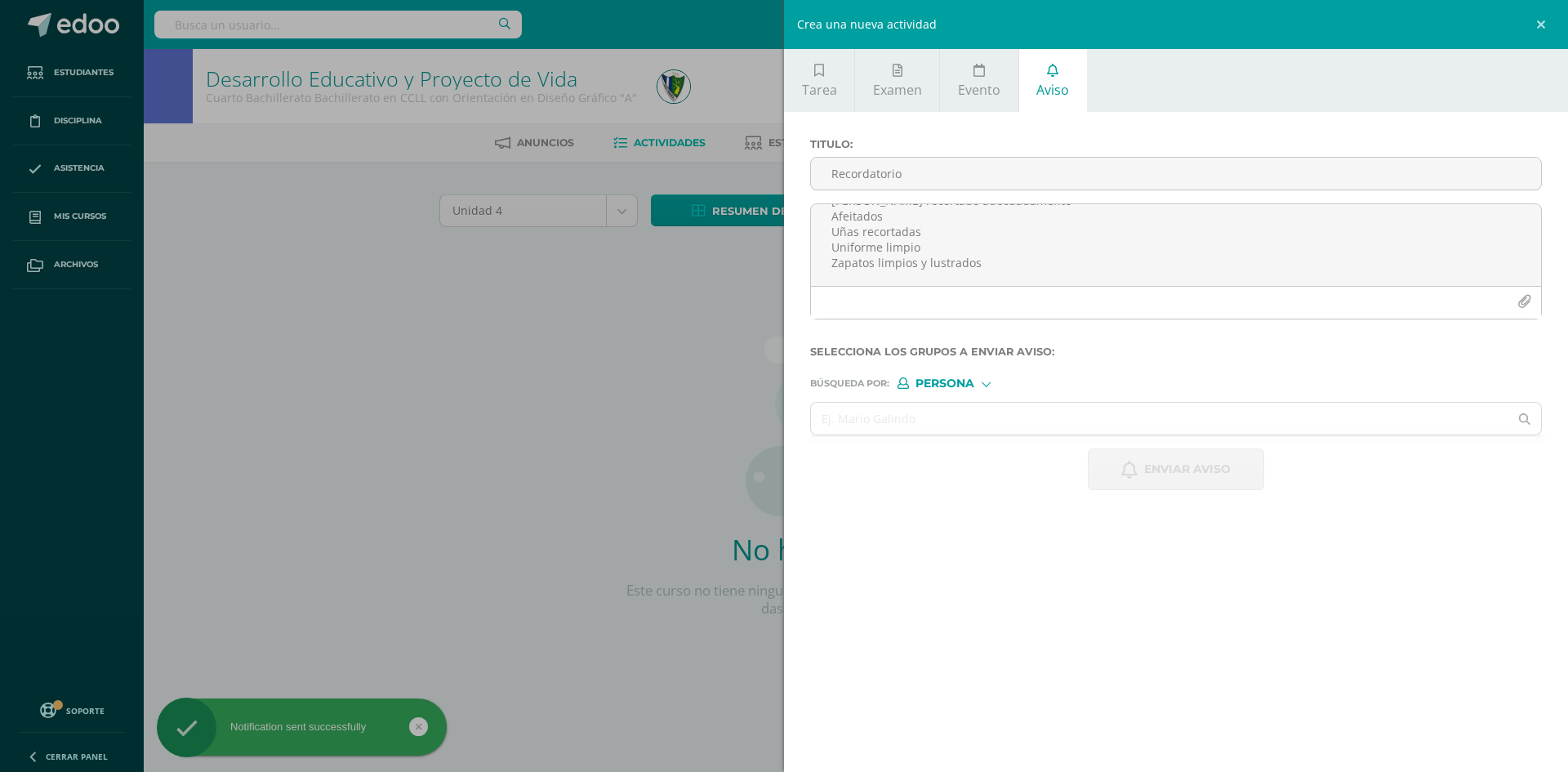
scroll to position [0, 0]
